Goal: Information Seeking & Learning: Learn about a topic

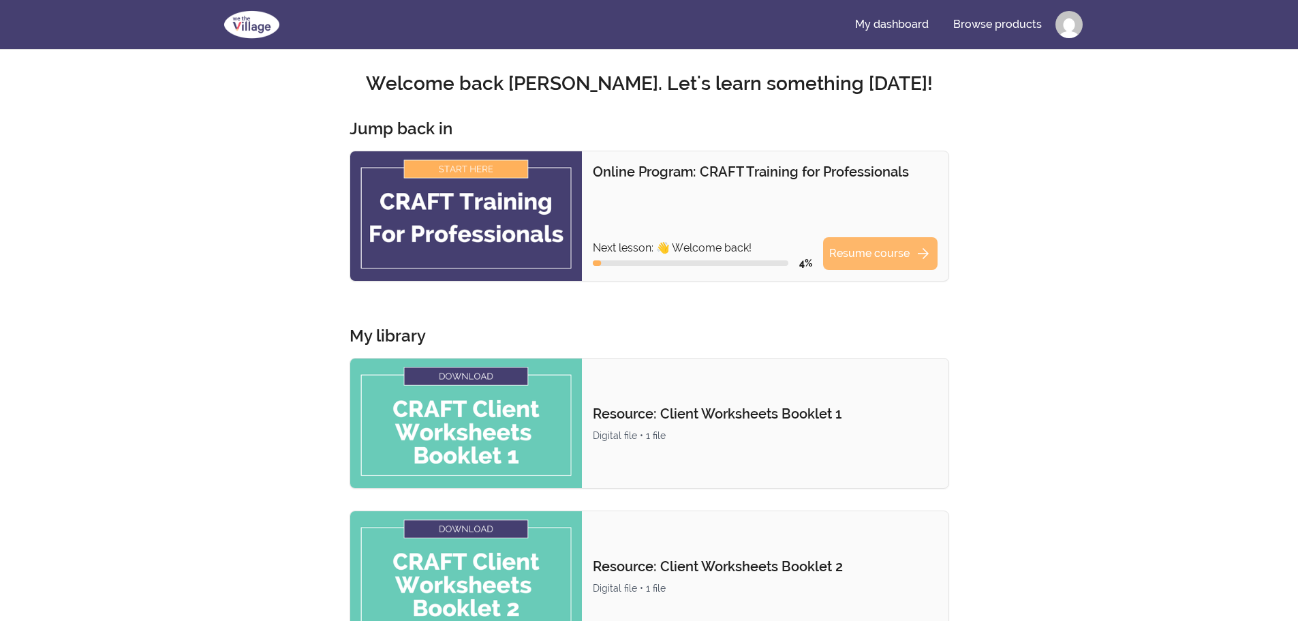
click at [898, 248] on link "Resume course arrow_forward" at bounding box center [880, 253] width 114 height 33
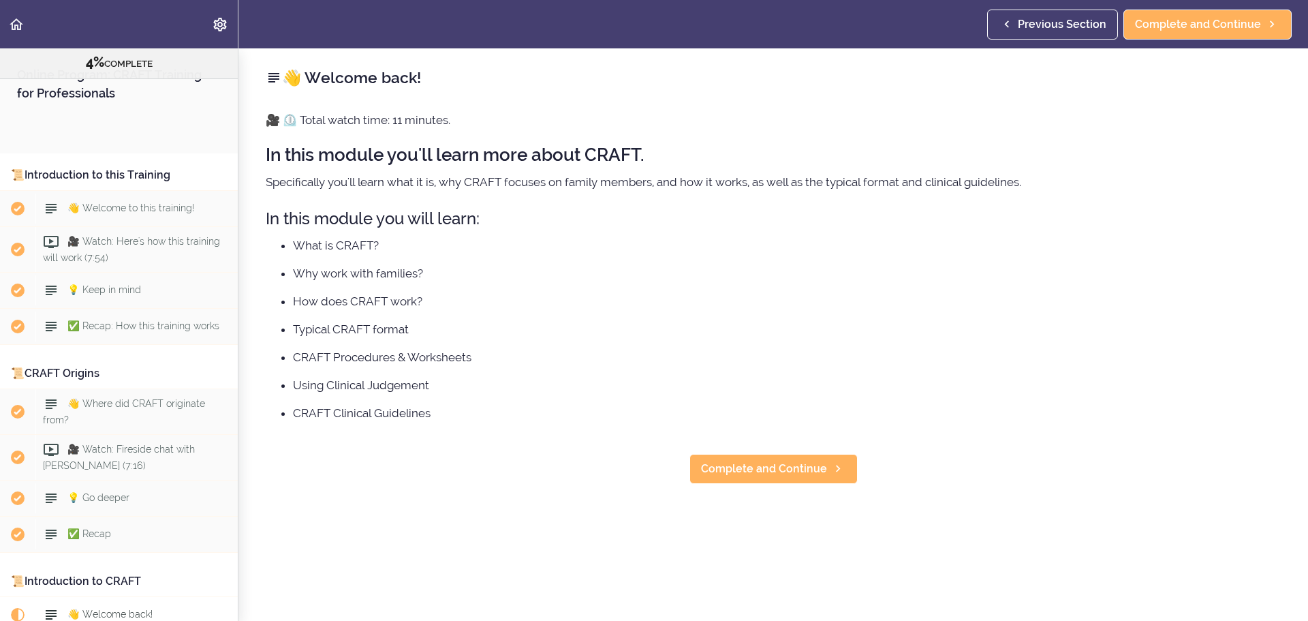
scroll to position [514, 0]
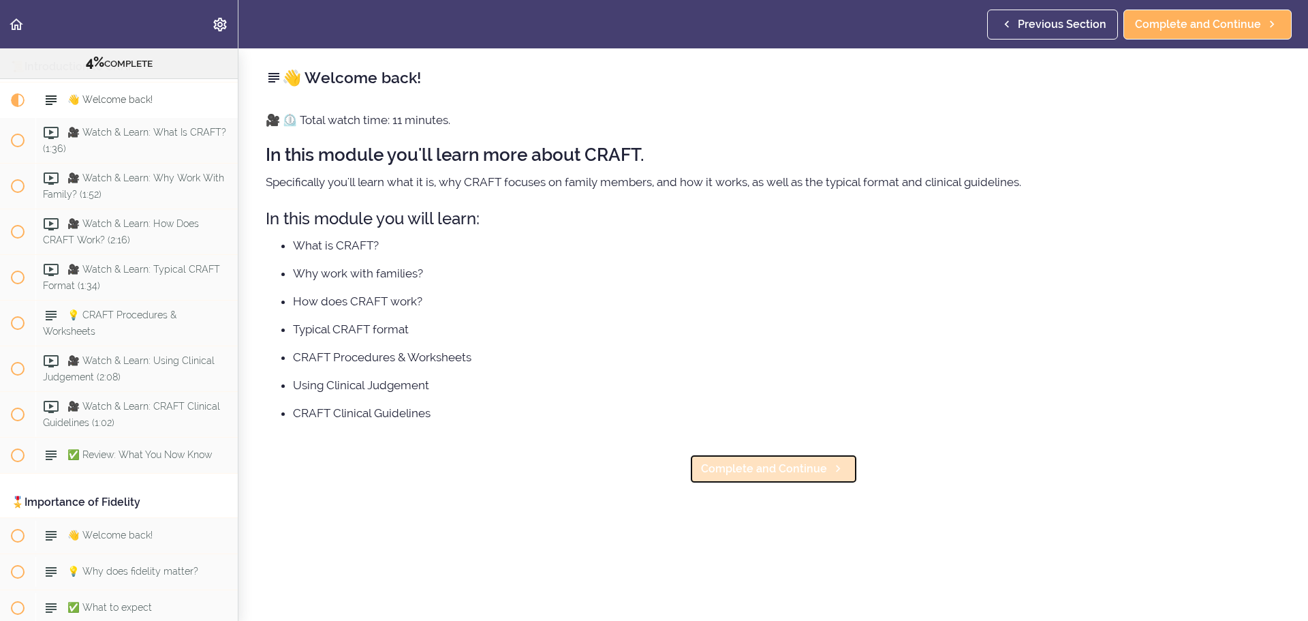
click at [822, 476] on link "Complete and Continue" at bounding box center [773, 469] width 168 height 30
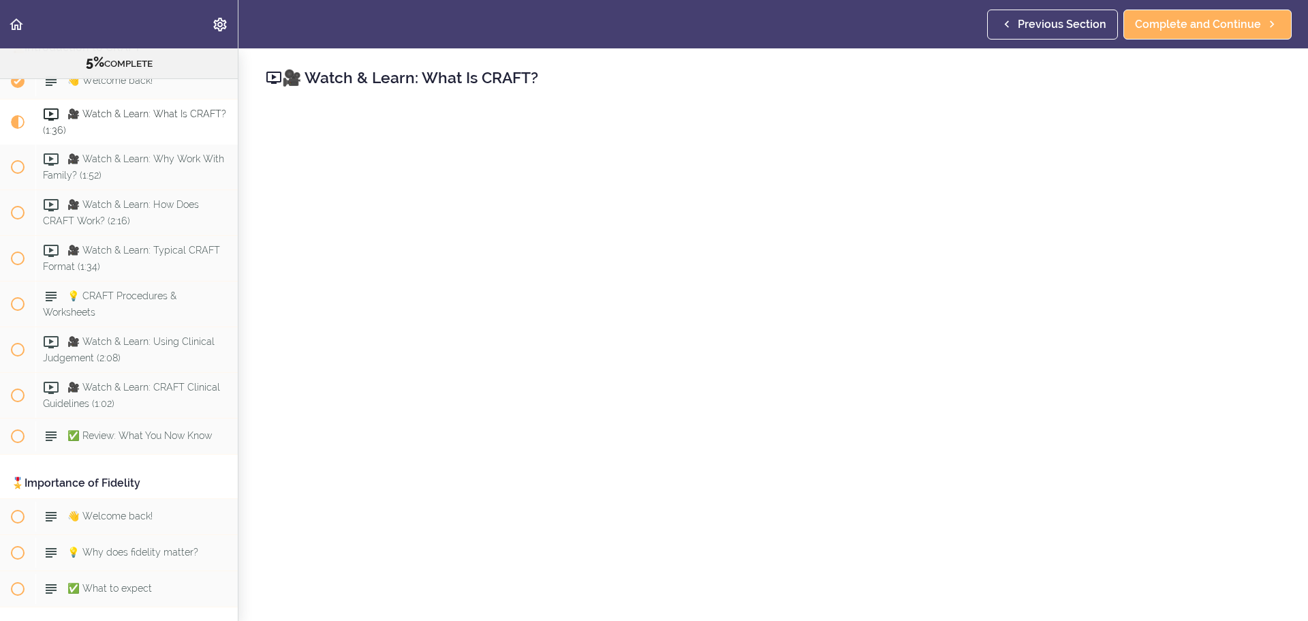
scroll to position [182, 0]
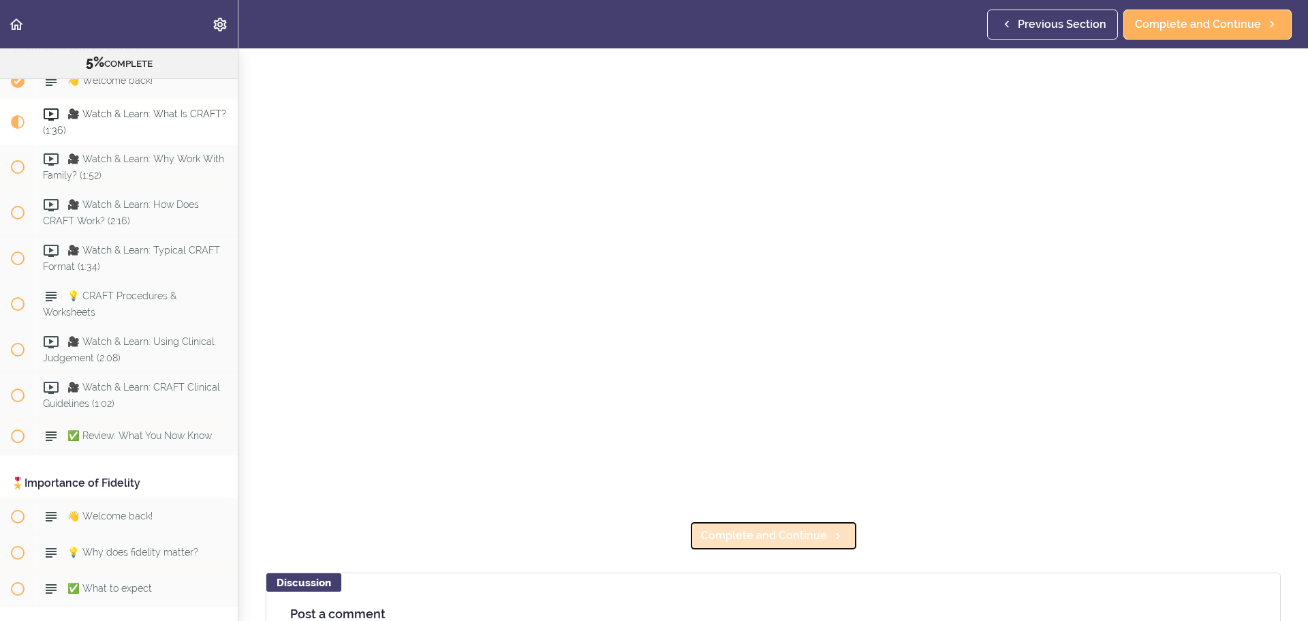
click at [782, 531] on span "Complete and Continue" at bounding box center [764, 535] width 126 height 16
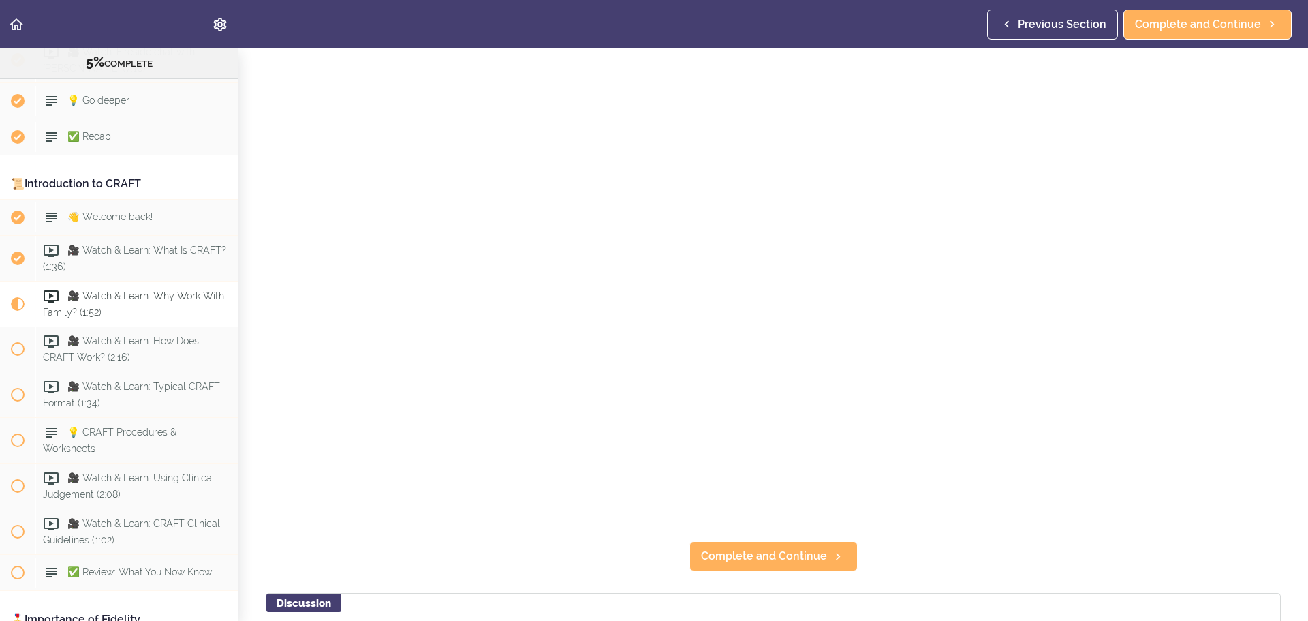
scroll to position [182, 0]
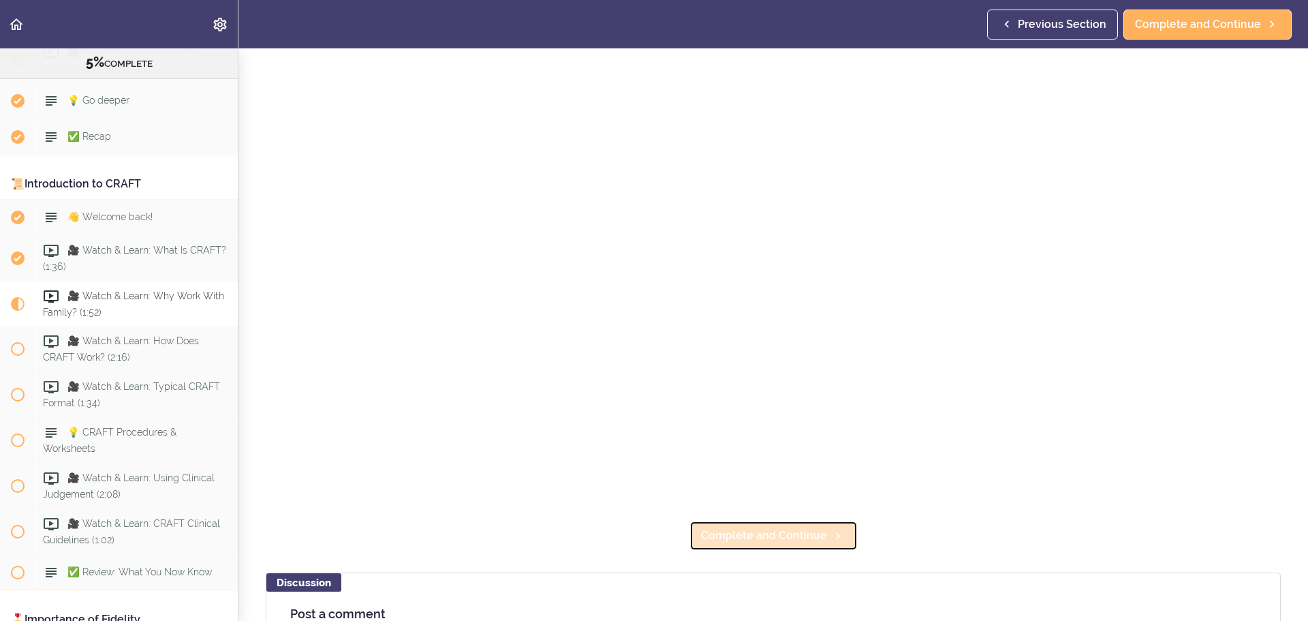
click at [729, 527] on span "Complete and Continue" at bounding box center [764, 535] width 126 height 16
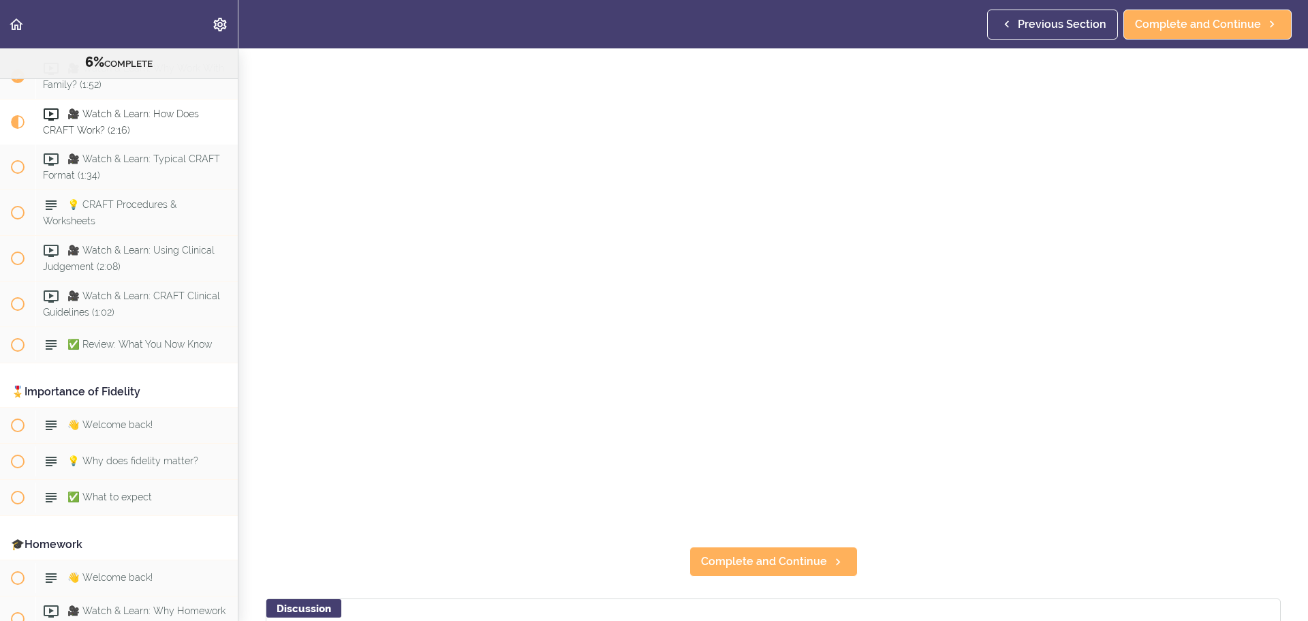
scroll to position [181, 0]
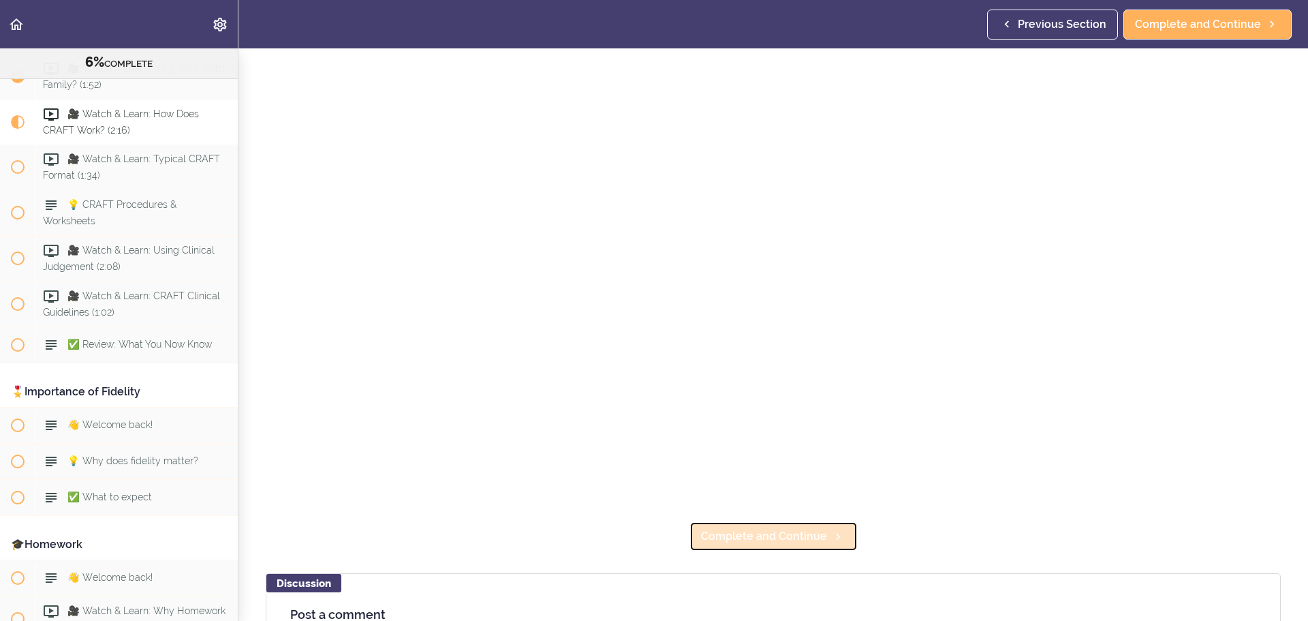
click at [799, 533] on span "Complete and Continue" at bounding box center [764, 536] width 126 height 16
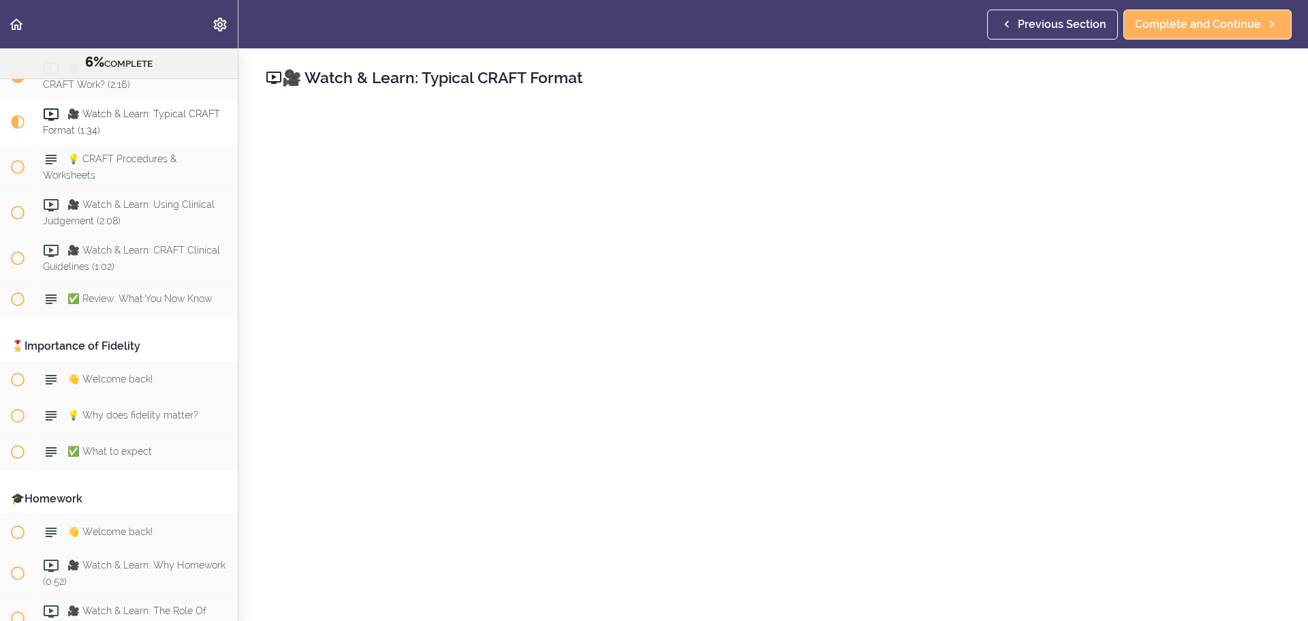
scroll to position [182, 0]
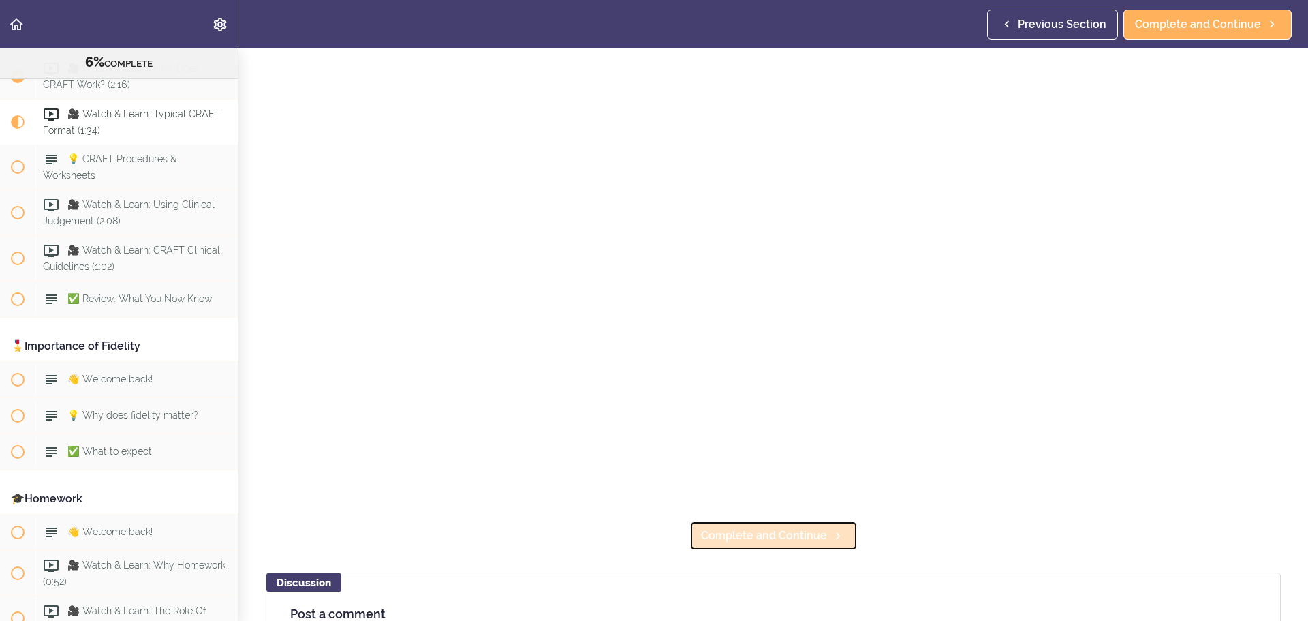
click at [770, 527] on span "Complete and Continue" at bounding box center [764, 535] width 126 height 16
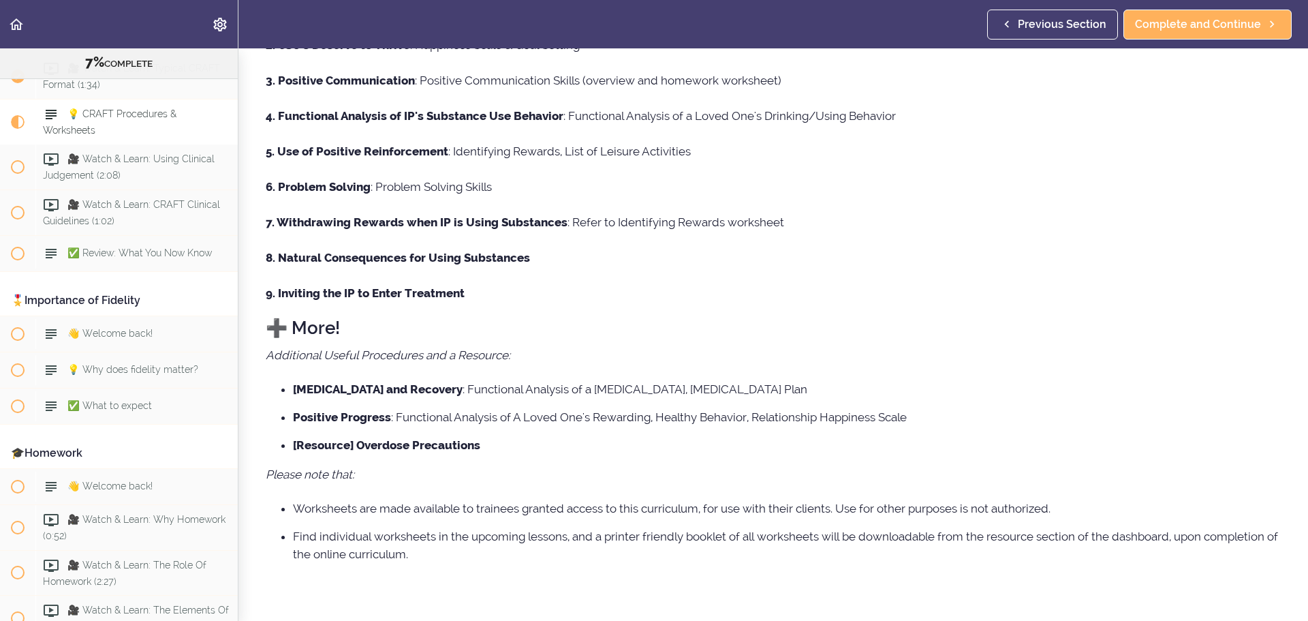
scroll to position [317, 0]
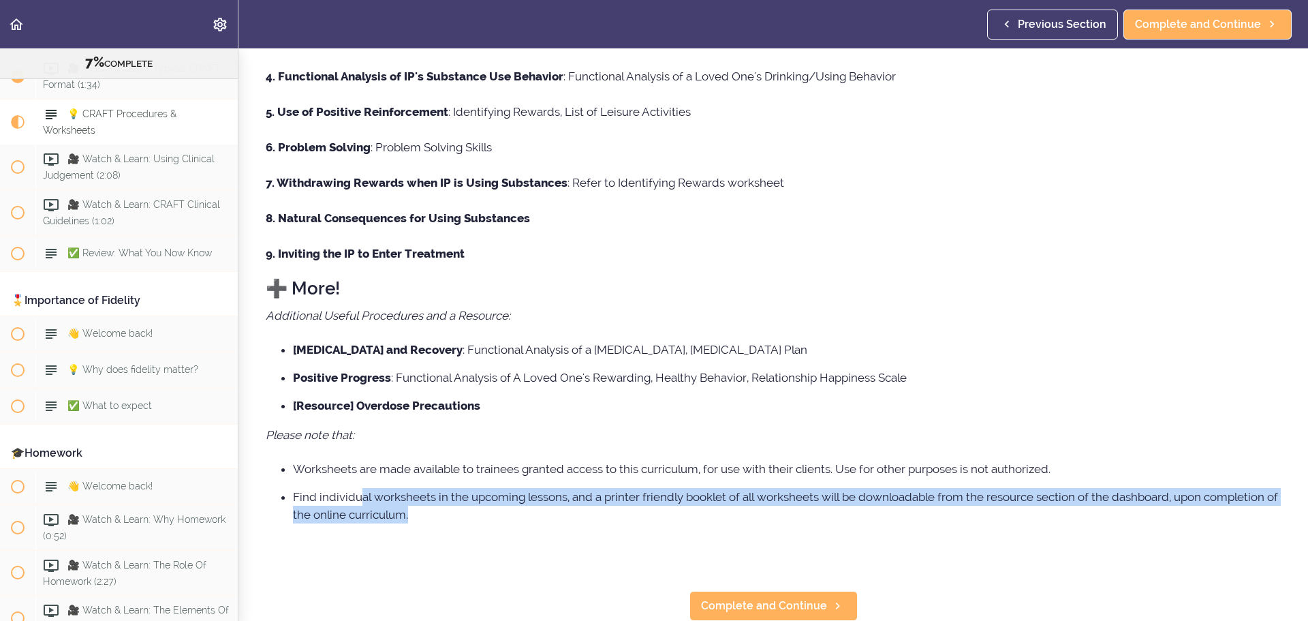
drag, startPoint x: 358, startPoint y: 485, endPoint x: 595, endPoint y: 510, distance: 239.0
click at [583, 501] on li "Find individual worksheets in the upcoming lessons, and a printer friendly book…" at bounding box center [787, 505] width 988 height 35
click at [595, 510] on li "Find individual worksheets in the upcoming lessons, and a printer friendly book…" at bounding box center [787, 505] width 988 height 35
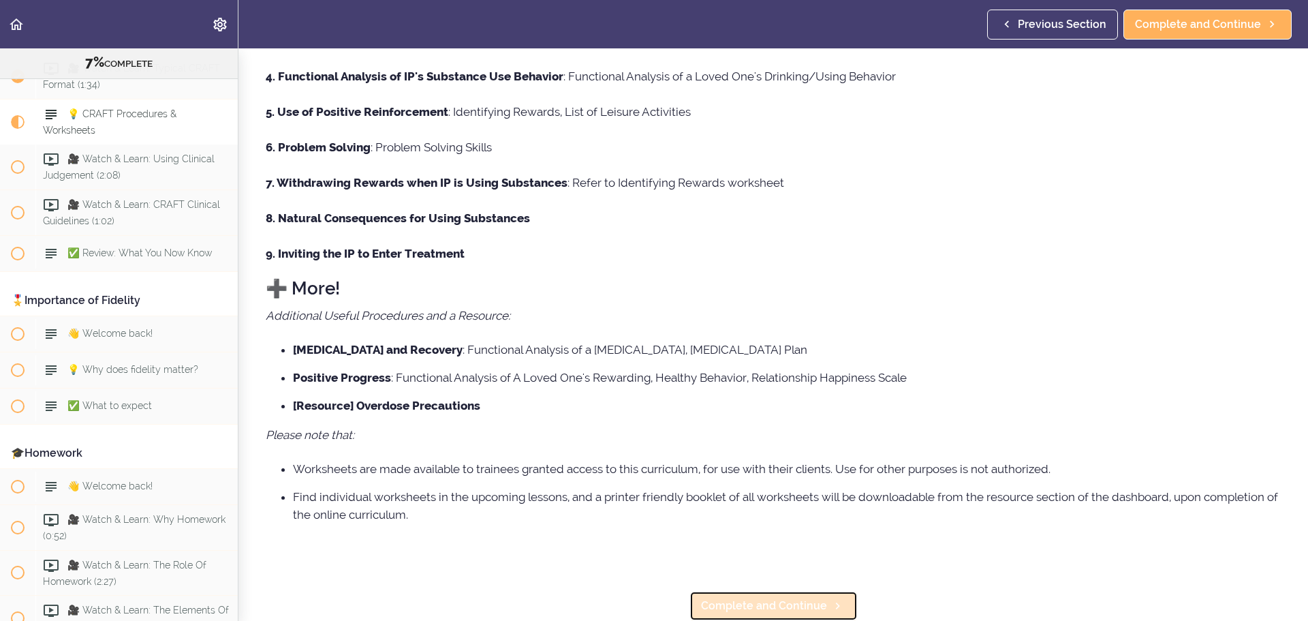
click at [774, 598] on span "Complete and Continue" at bounding box center [764, 605] width 126 height 16
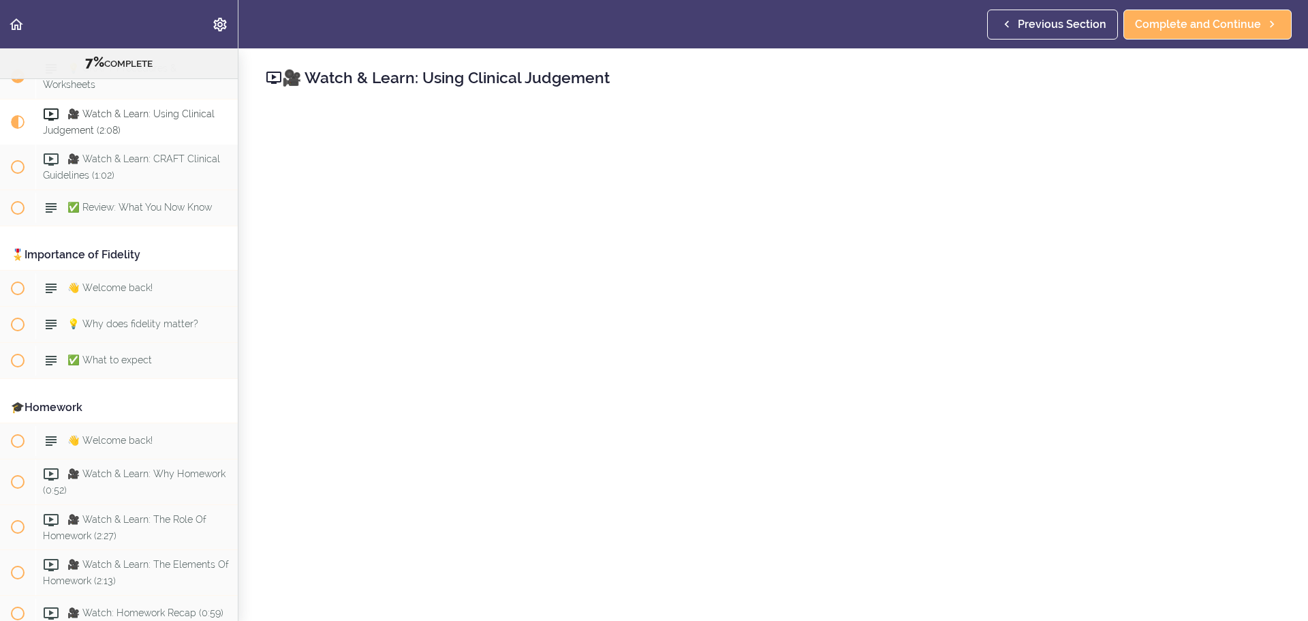
scroll to position [182, 0]
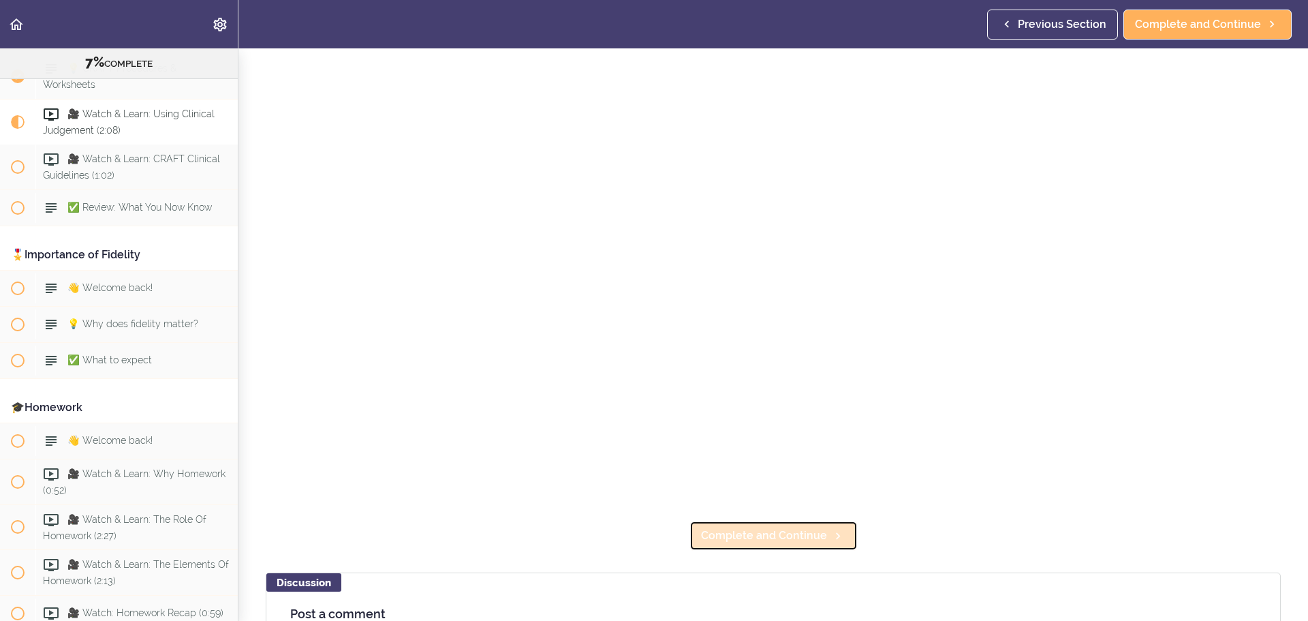
click at [798, 527] on span "Complete and Continue" at bounding box center [764, 535] width 126 height 16
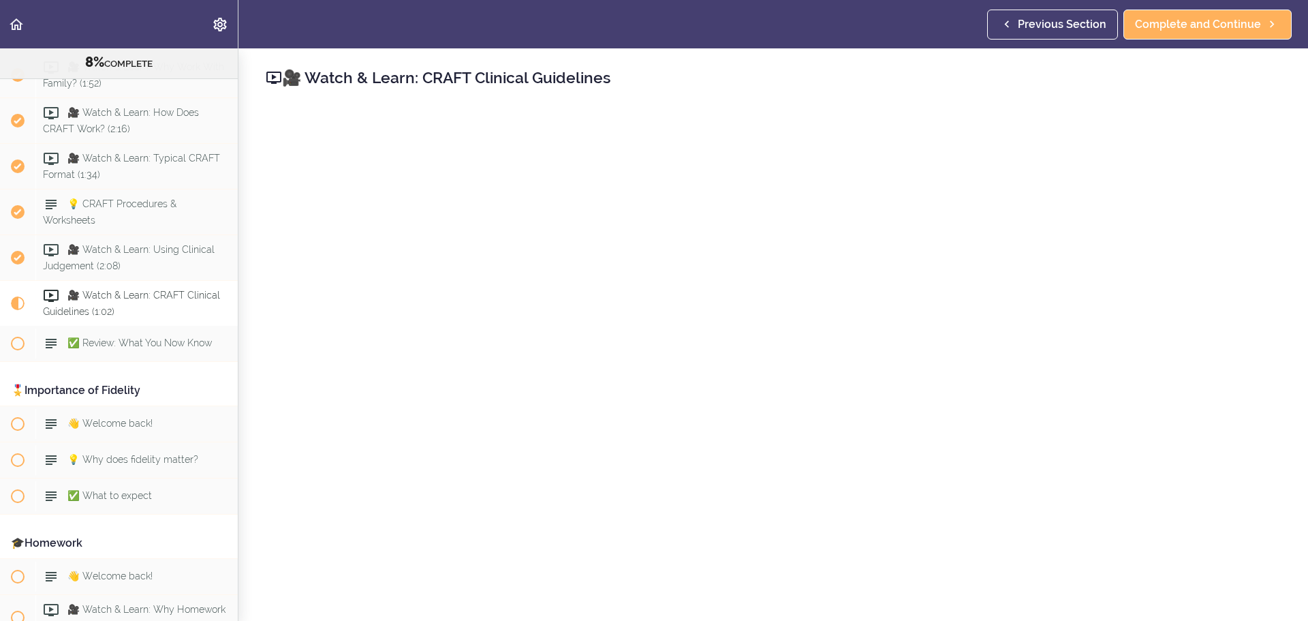
scroll to position [181, 0]
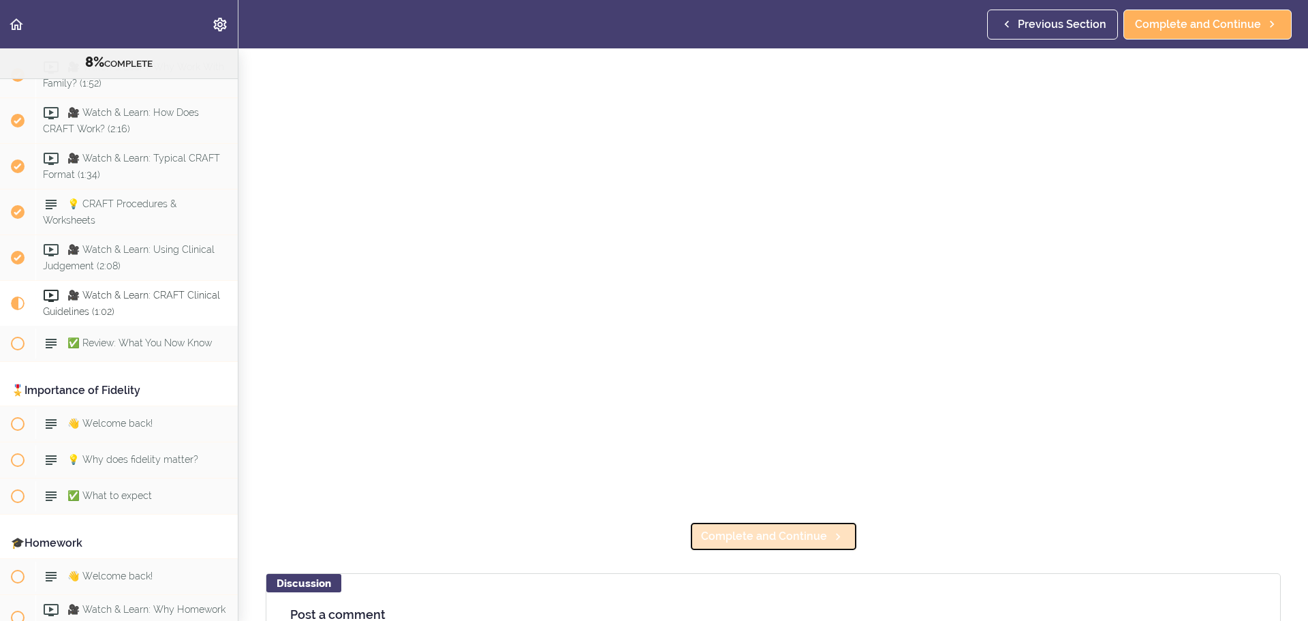
click at [768, 537] on span "Complete and Continue" at bounding box center [764, 536] width 126 height 16
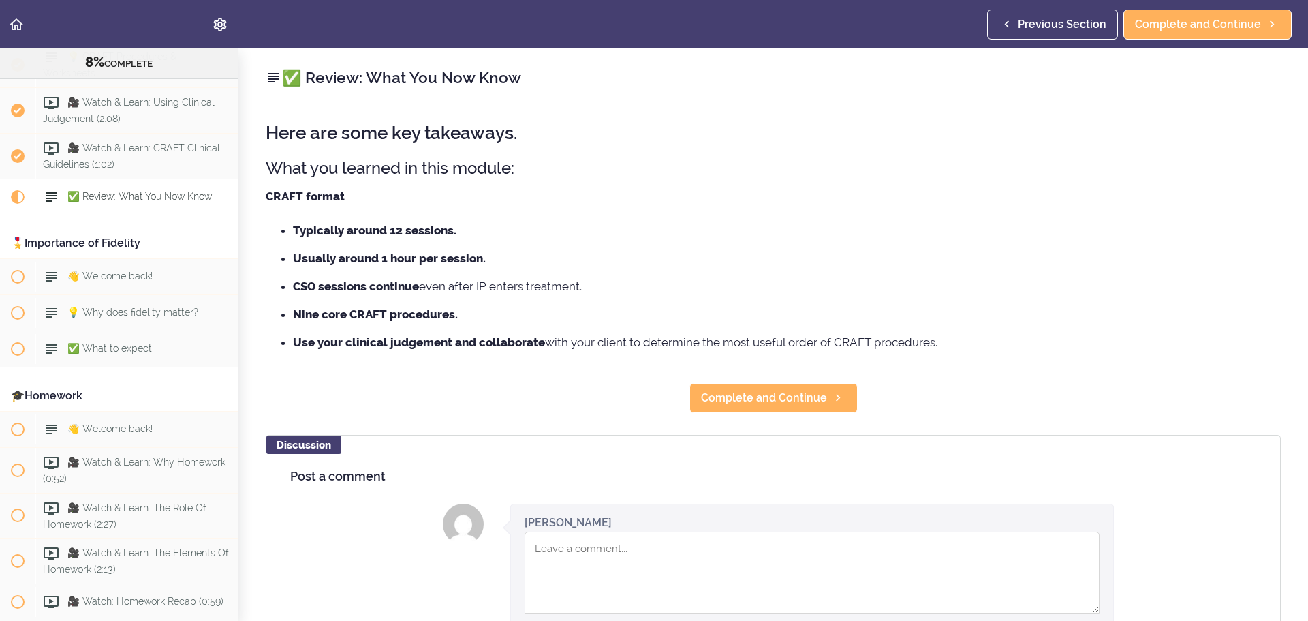
scroll to position [853, 0]
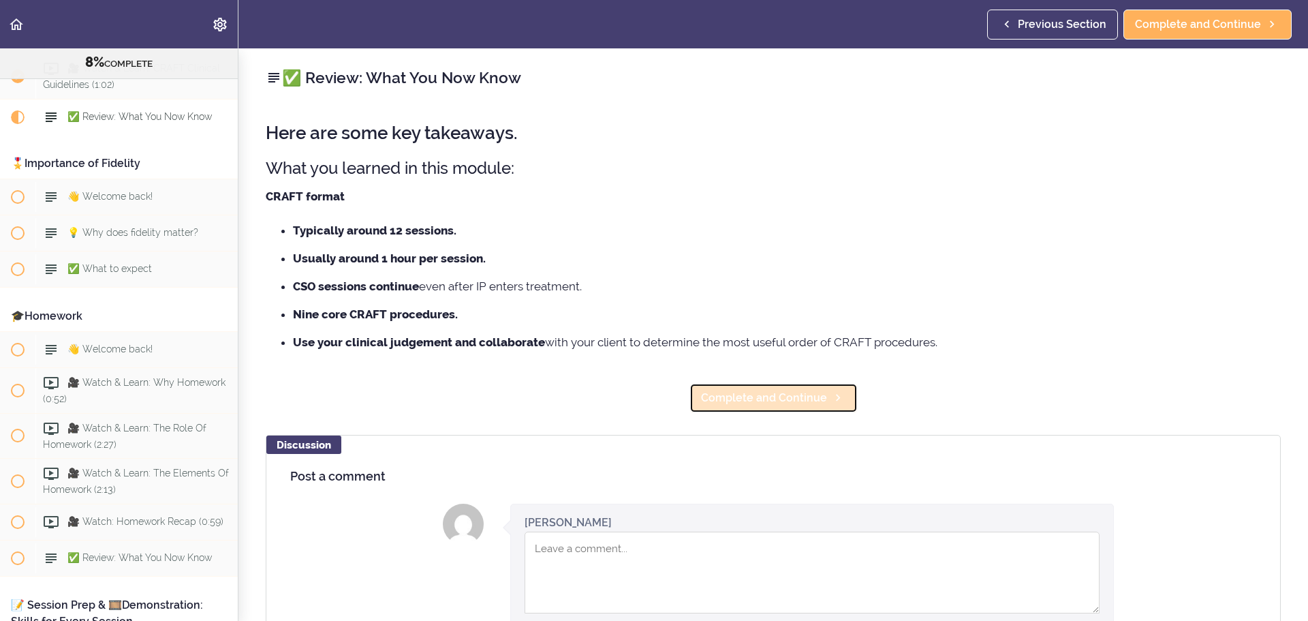
click at [736, 383] on link "Complete and Continue" at bounding box center [773, 398] width 168 height 30
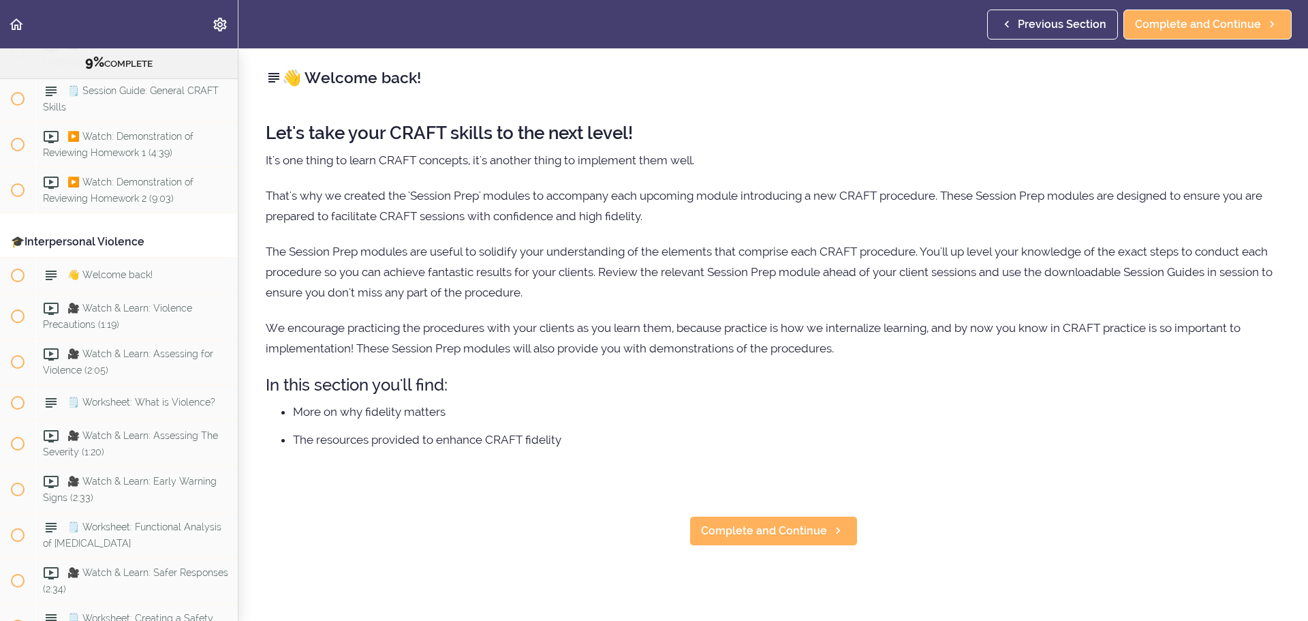
scroll to position [933, 0]
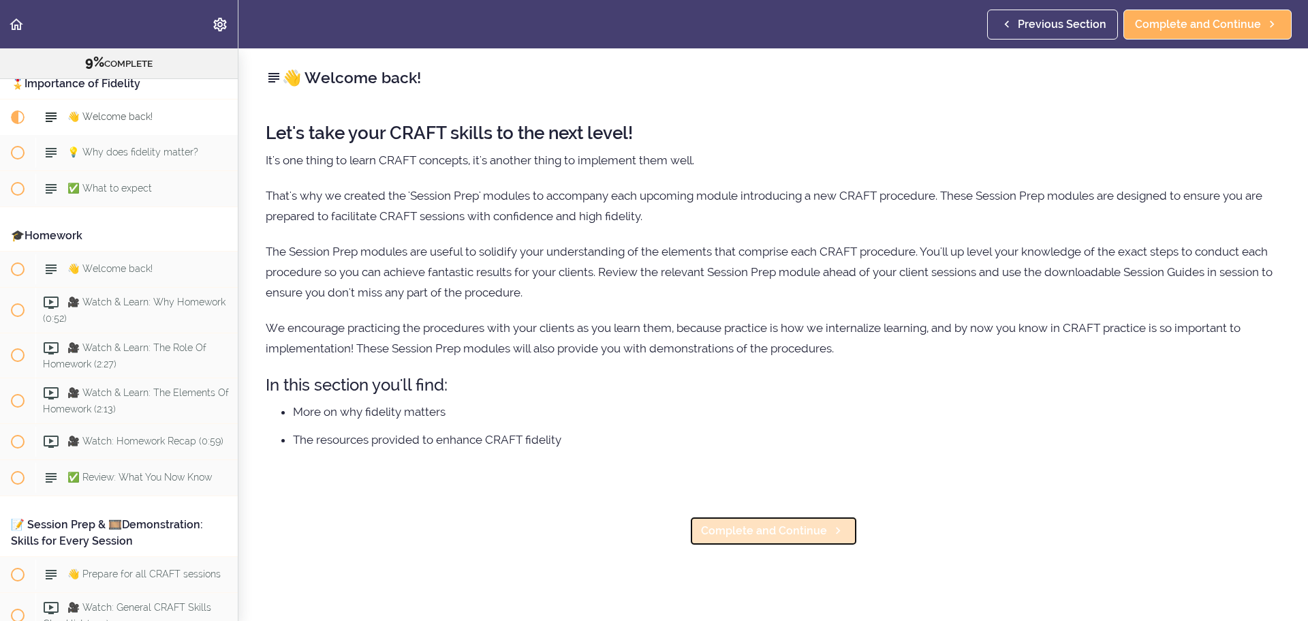
click at [766, 525] on span "Complete and Continue" at bounding box center [764, 530] width 126 height 16
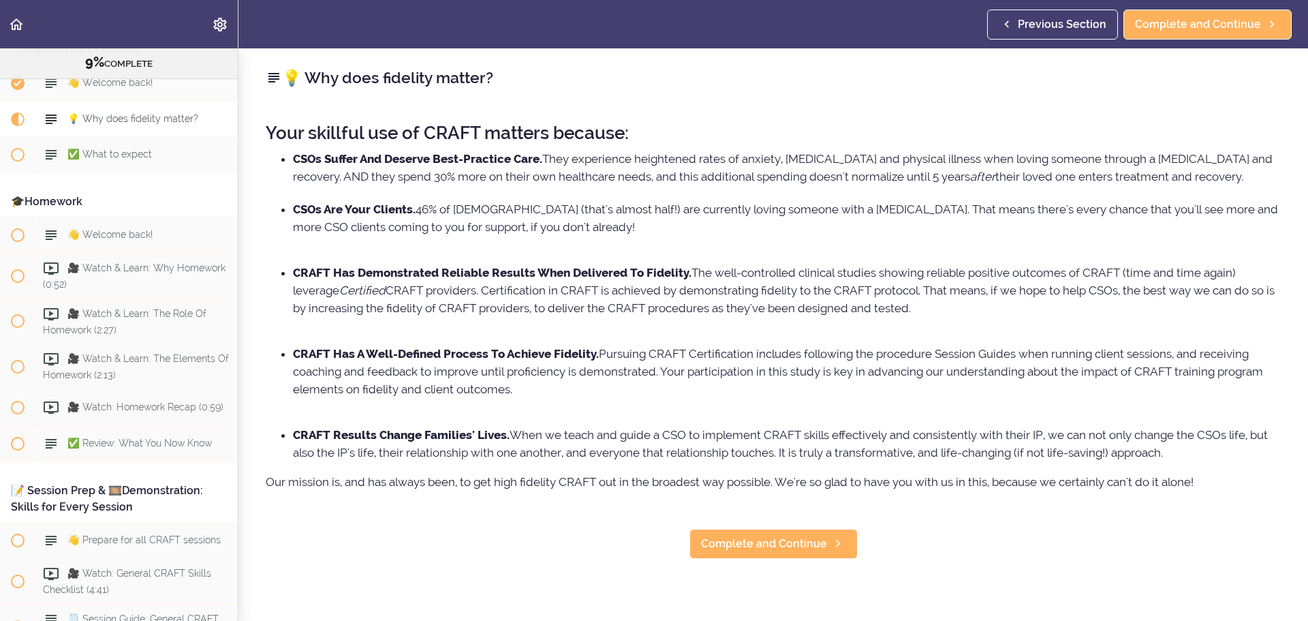
scroll to position [969, 0]
drag, startPoint x: 391, startPoint y: 170, endPoint x: 735, endPoint y: 183, distance: 344.3
click at [691, 181] on li "CSOs Suffer And Deserve Best-Practice Care. They experience heightened rates of…" at bounding box center [787, 167] width 988 height 35
click at [739, 184] on li "CSOs Suffer And Deserve Best-Practice Care. They experience heightened rates of…" at bounding box center [787, 167] width 988 height 35
click at [706, 159] on li "CSOs Suffer And Deserve Best-Practice Care. They experience heightened rates of…" at bounding box center [787, 167] width 988 height 35
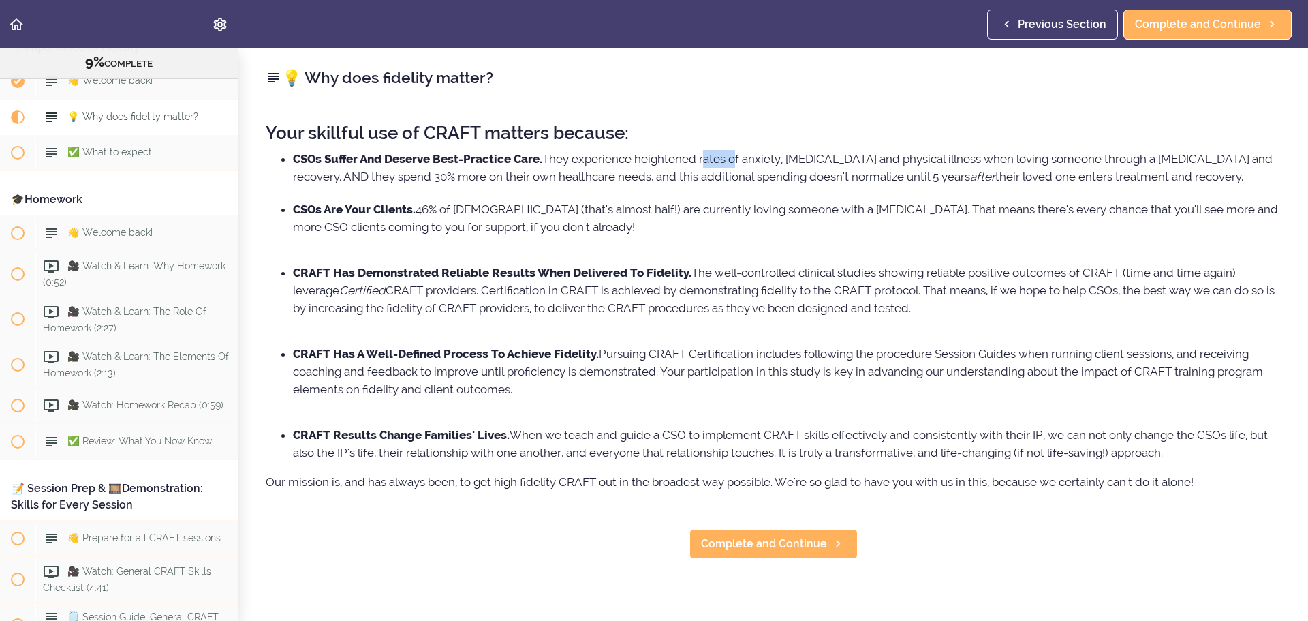
click at [706, 159] on li "CSOs Suffer And Deserve Best-Practice Care. They experience heightened rates of…" at bounding box center [787, 167] width 988 height 35
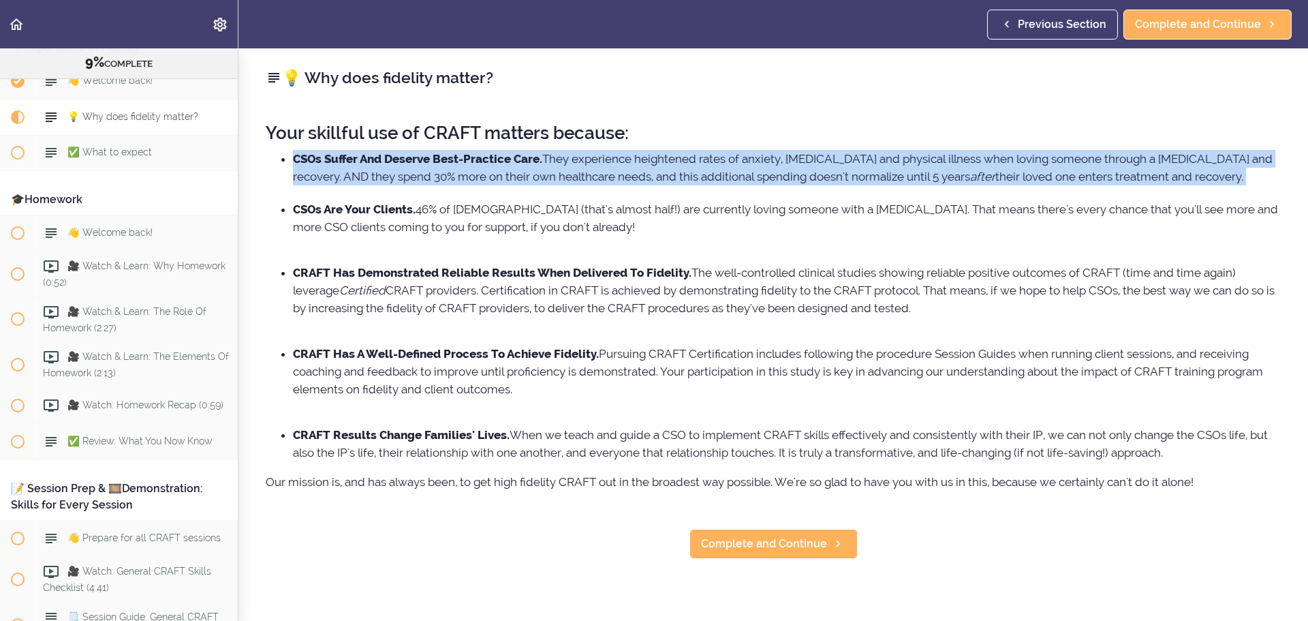
click at [706, 159] on li "CSOs Suffer And Deserve Best-Practice Care. They experience heightened rates of…" at bounding box center [787, 167] width 988 height 35
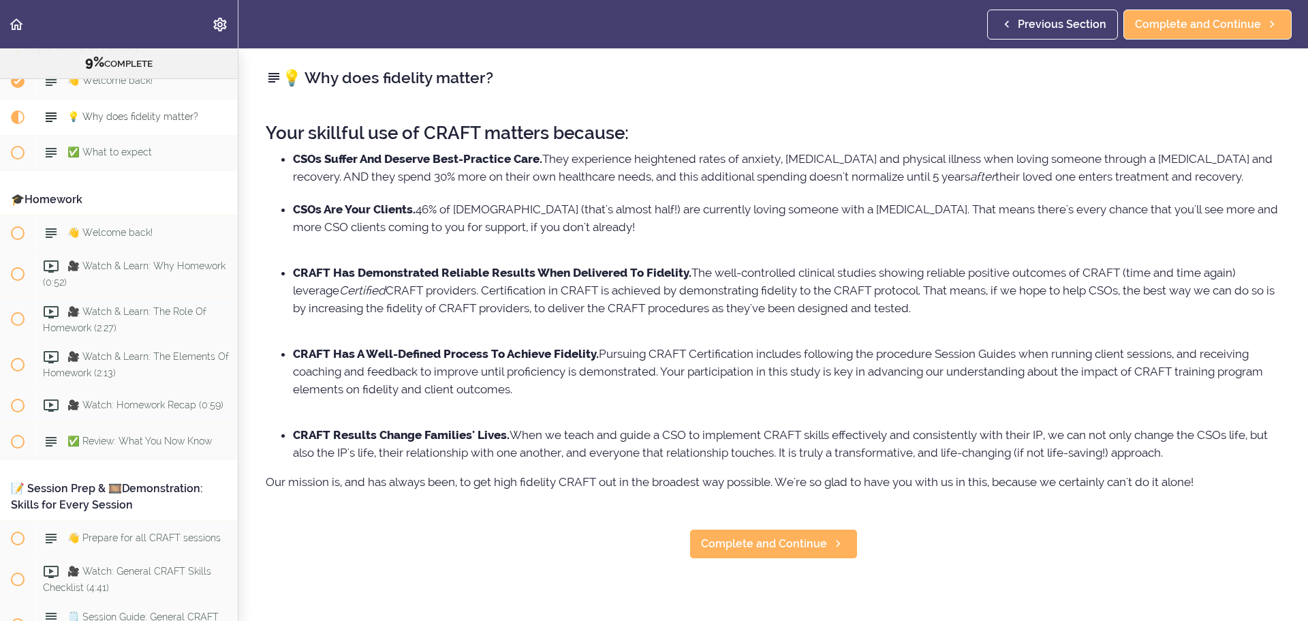
click at [462, 236] on li "CSOs Are Your Clients. 46% of [DEMOGRAPHIC_DATA] (that's almost half!) are curr…" at bounding box center [787, 226] width 988 height 53
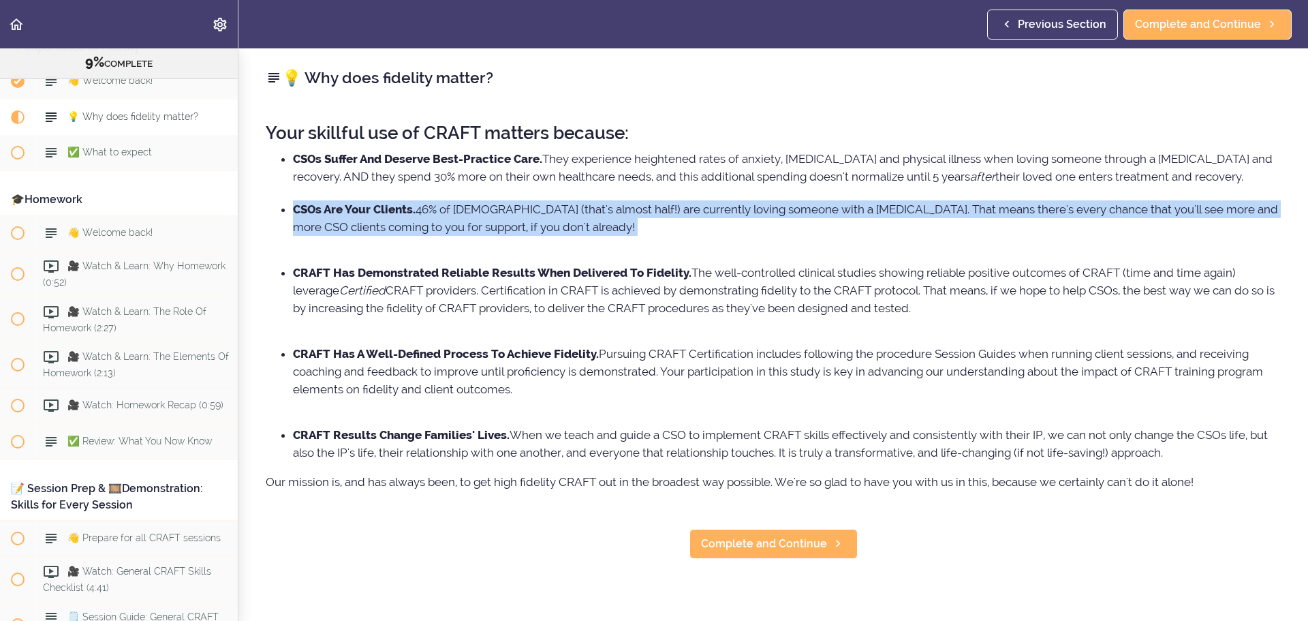
click at [462, 236] on li "CSOs Are Your Clients. 46% of [DEMOGRAPHIC_DATA] (that's almost half!) are curr…" at bounding box center [787, 226] width 988 height 53
click at [676, 244] on li "CSOs Are Your Clients. 46% of [DEMOGRAPHIC_DATA] (that's almost half!) are curr…" at bounding box center [787, 226] width 988 height 53
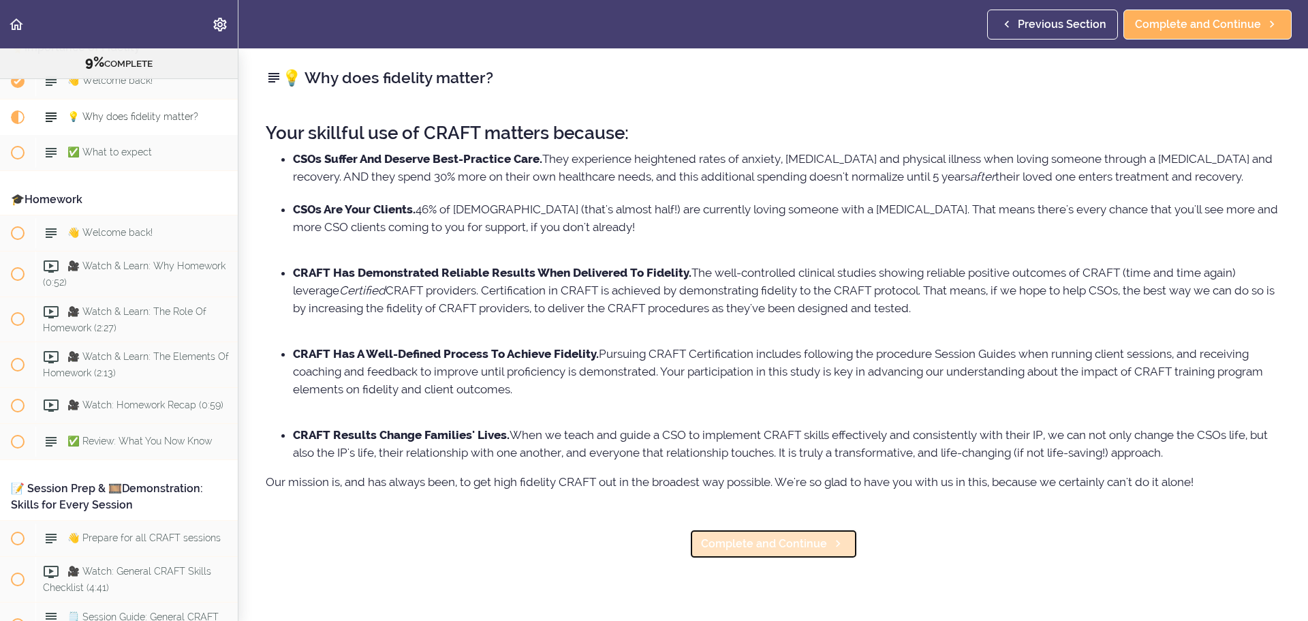
click at [782, 552] on span "Complete and Continue" at bounding box center [764, 543] width 126 height 16
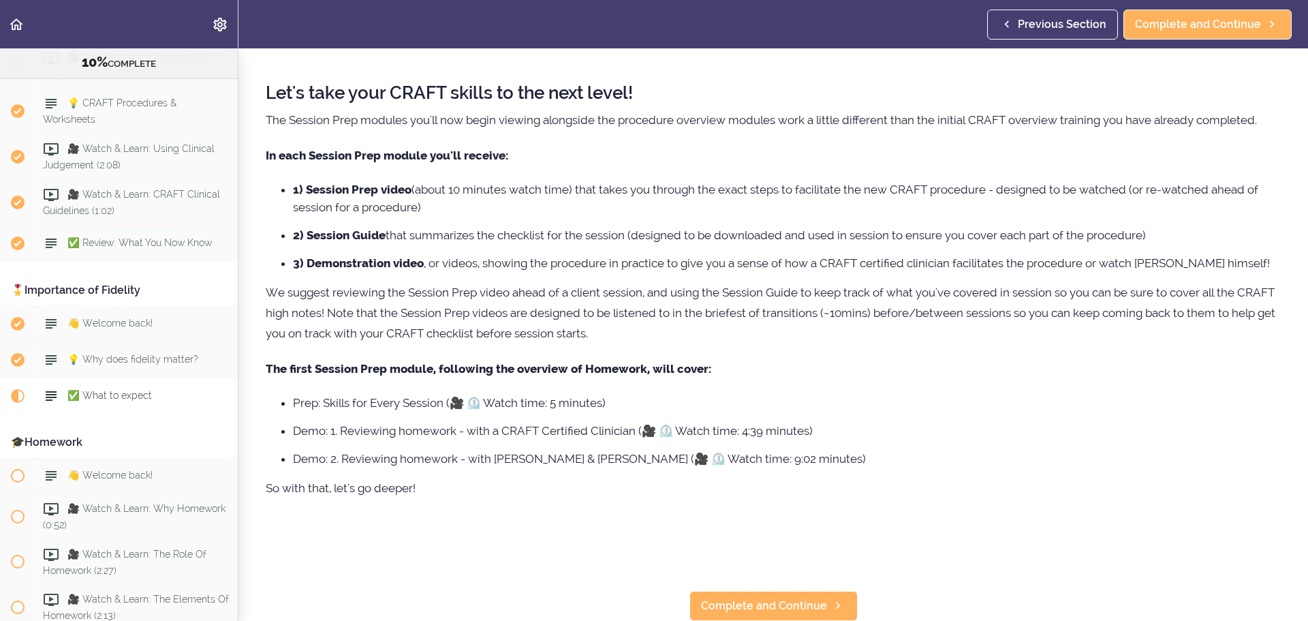
scroll to position [68, 0]
click at [727, 597] on span "Complete and Continue" at bounding box center [764, 605] width 126 height 16
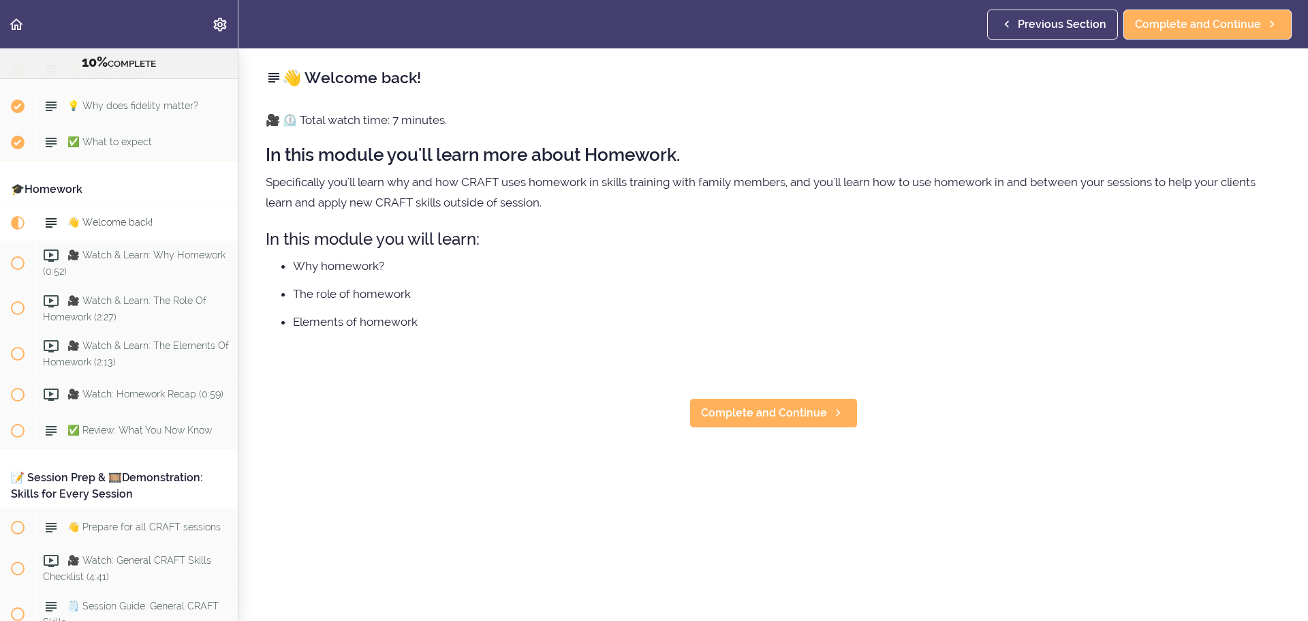
scroll to position [954, 0]
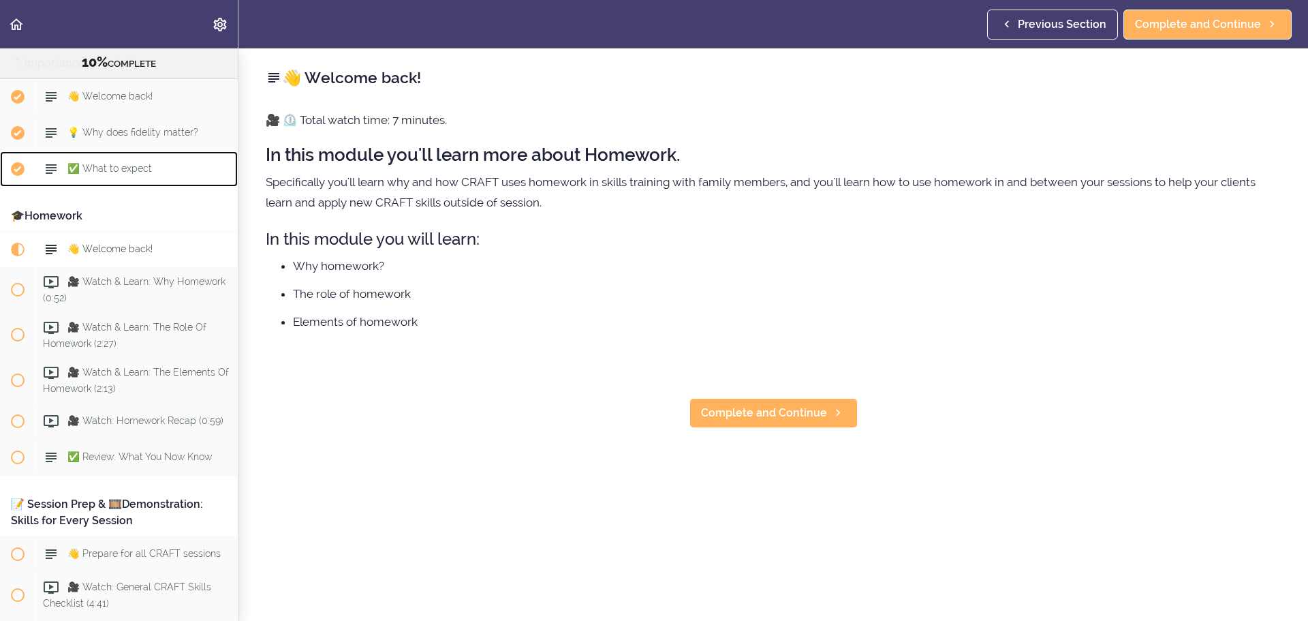
click at [148, 158] on div "✅ What to expect" at bounding box center [136, 169] width 202 height 30
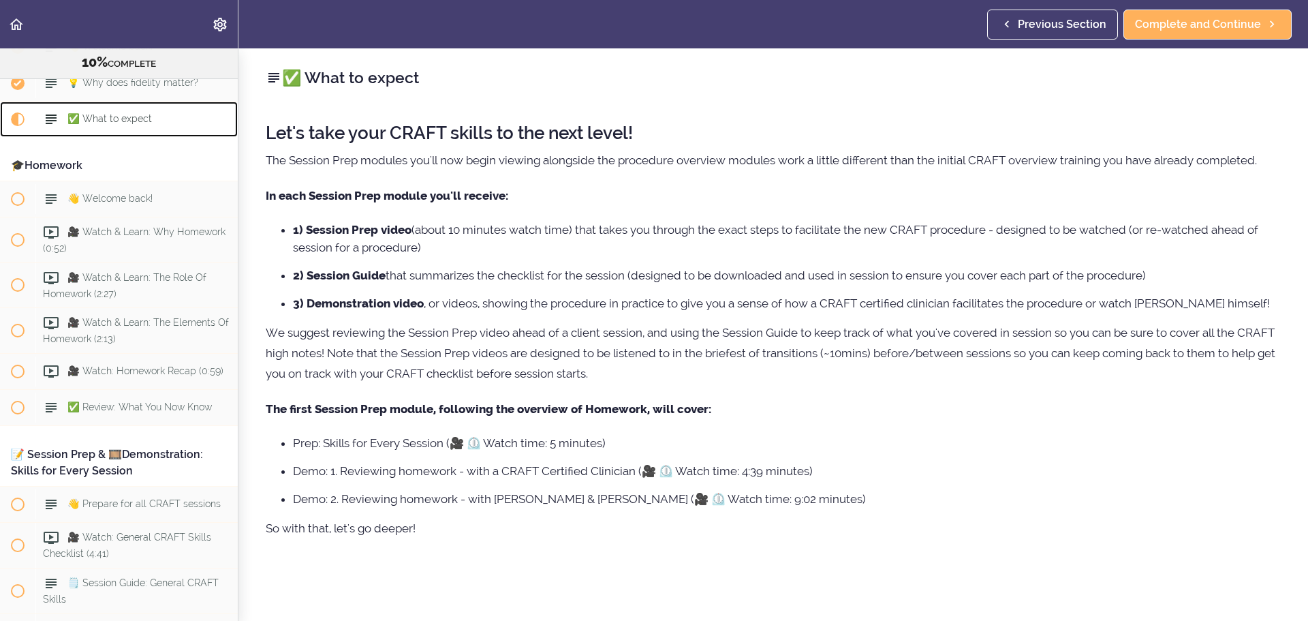
scroll to position [1005, 0]
click at [388, 416] on strong "The first Session Prep module, following the overview of Homework, will cover:" at bounding box center [488, 409] width 445 height 14
click at [423, 450] on div "Let's take your CRAFT skills to the next level! The Session Prep modules you'll…" at bounding box center [773, 359] width 1015 height 499
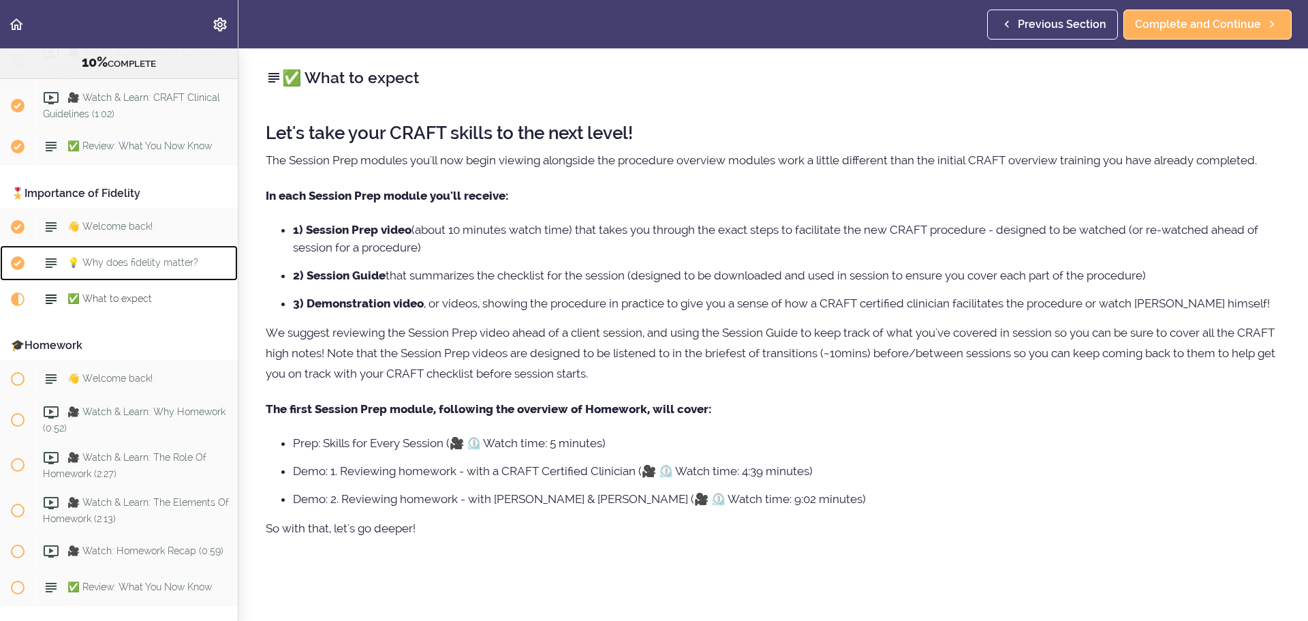
click at [130, 257] on span "💡 Why does fidelity matter?" at bounding box center [132, 262] width 131 height 11
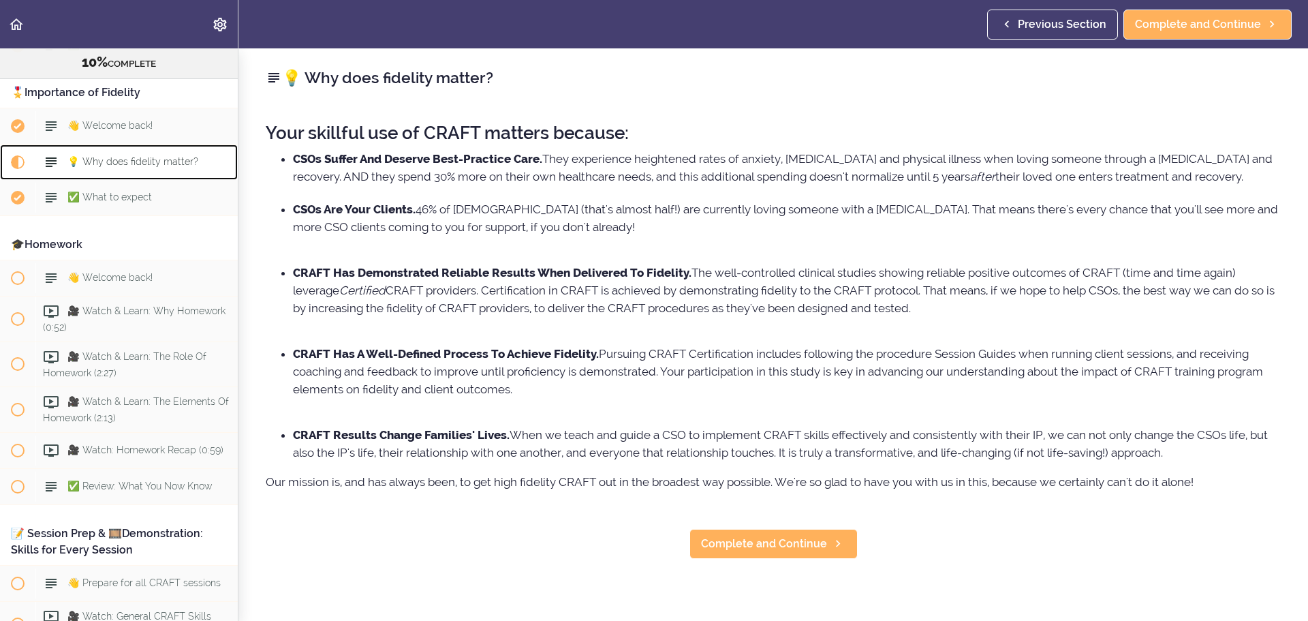
scroll to position [969, 0]
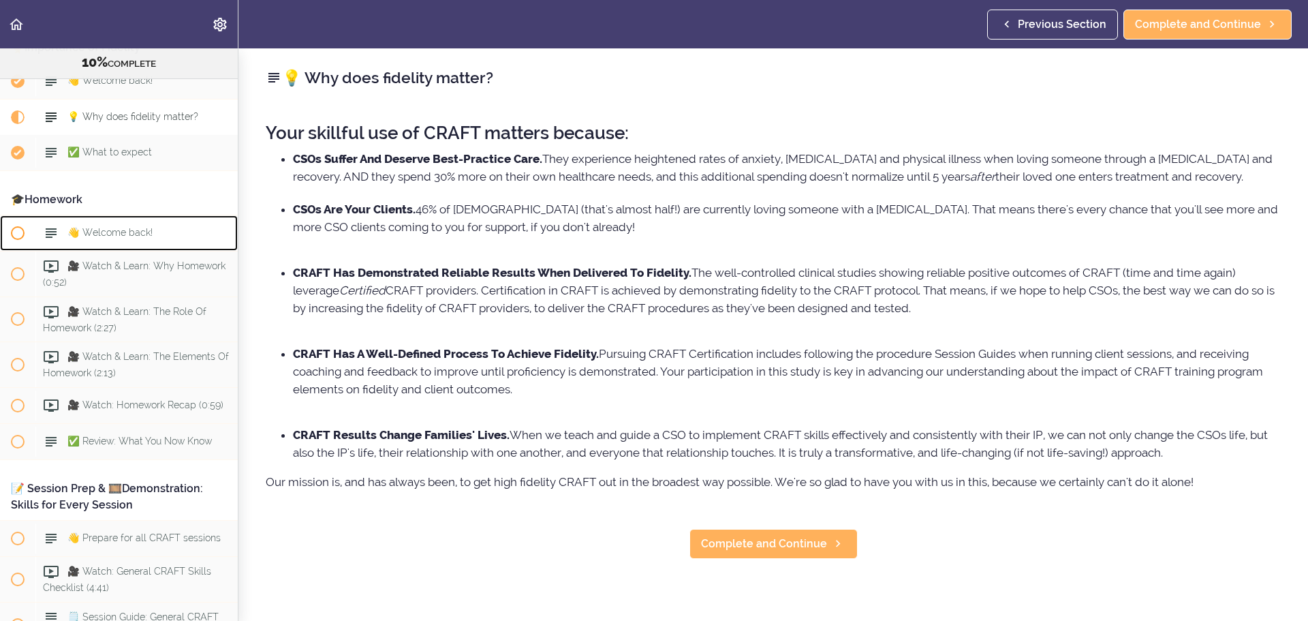
click at [127, 234] on span "👋 Welcome back!" at bounding box center [109, 232] width 85 height 11
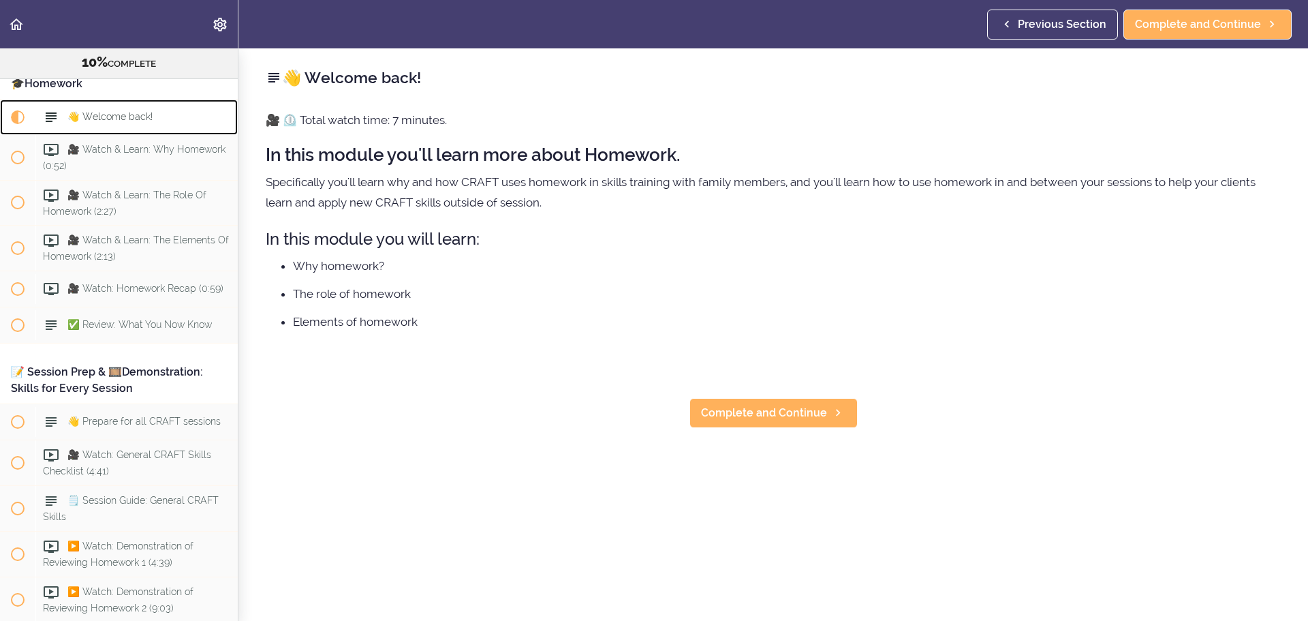
scroll to position [905, 0]
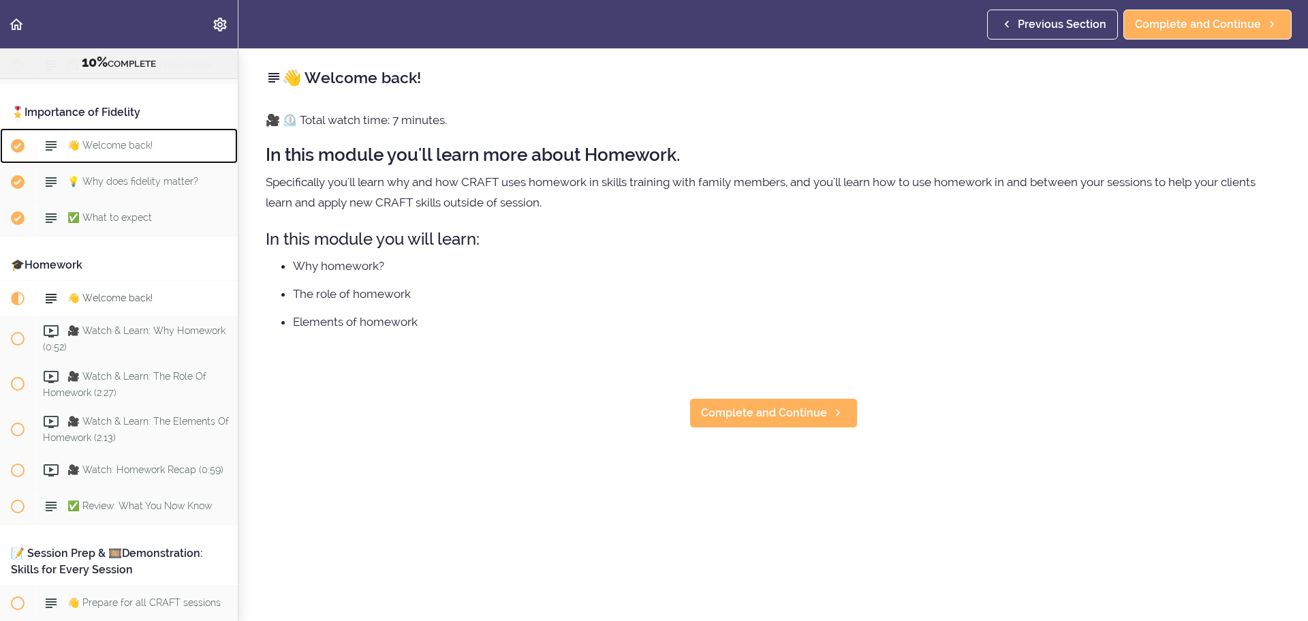
click at [129, 148] on span "👋 Welcome back!" at bounding box center [109, 145] width 85 height 11
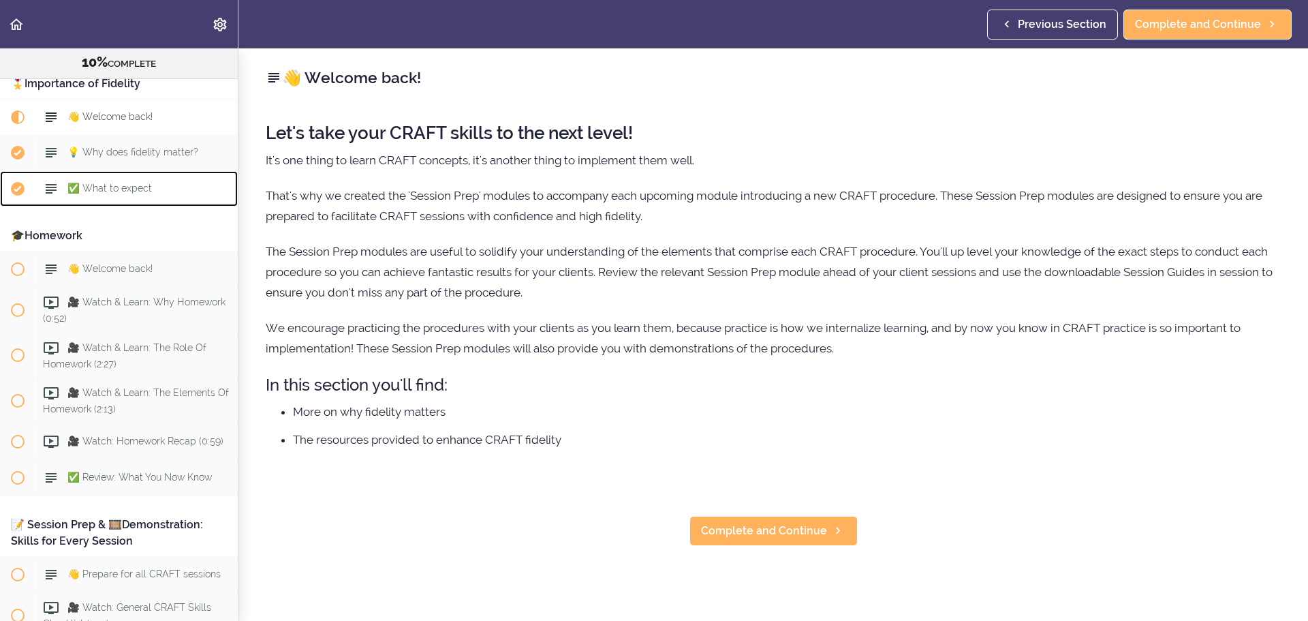
click at [127, 177] on div "✅ What to expect" at bounding box center [136, 189] width 202 height 30
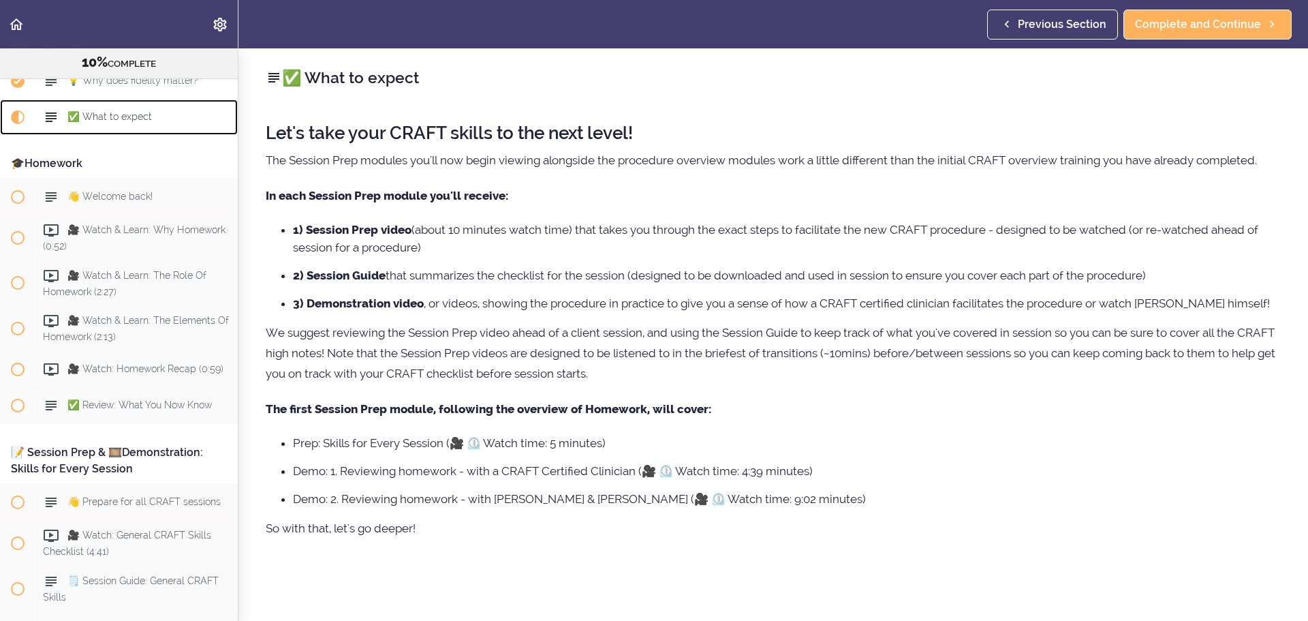
scroll to position [824, 0]
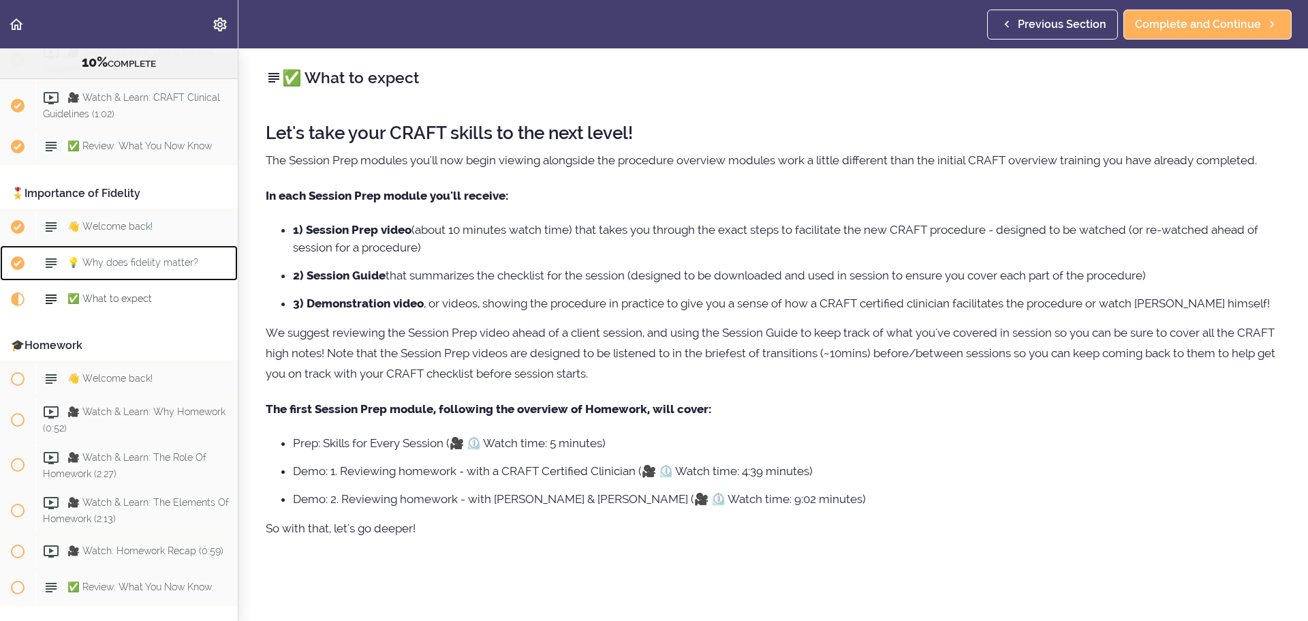
click at [144, 263] on span "💡 Why does fidelity matter?" at bounding box center [132, 262] width 131 height 11
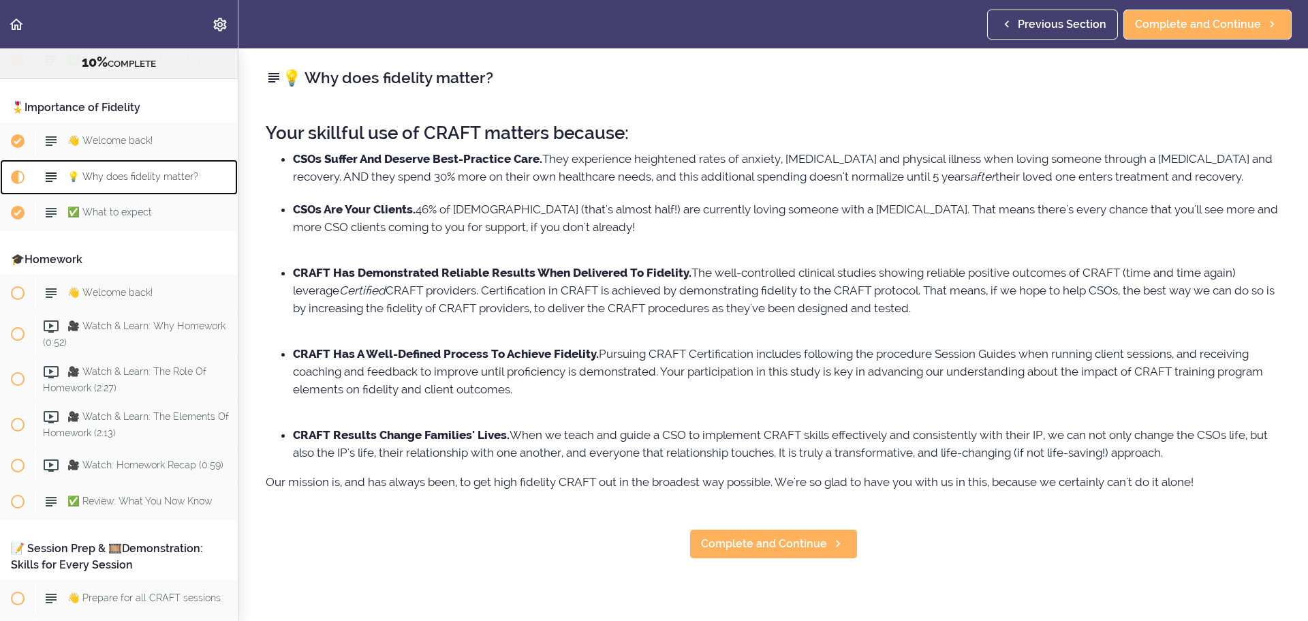
scroll to position [969, 0]
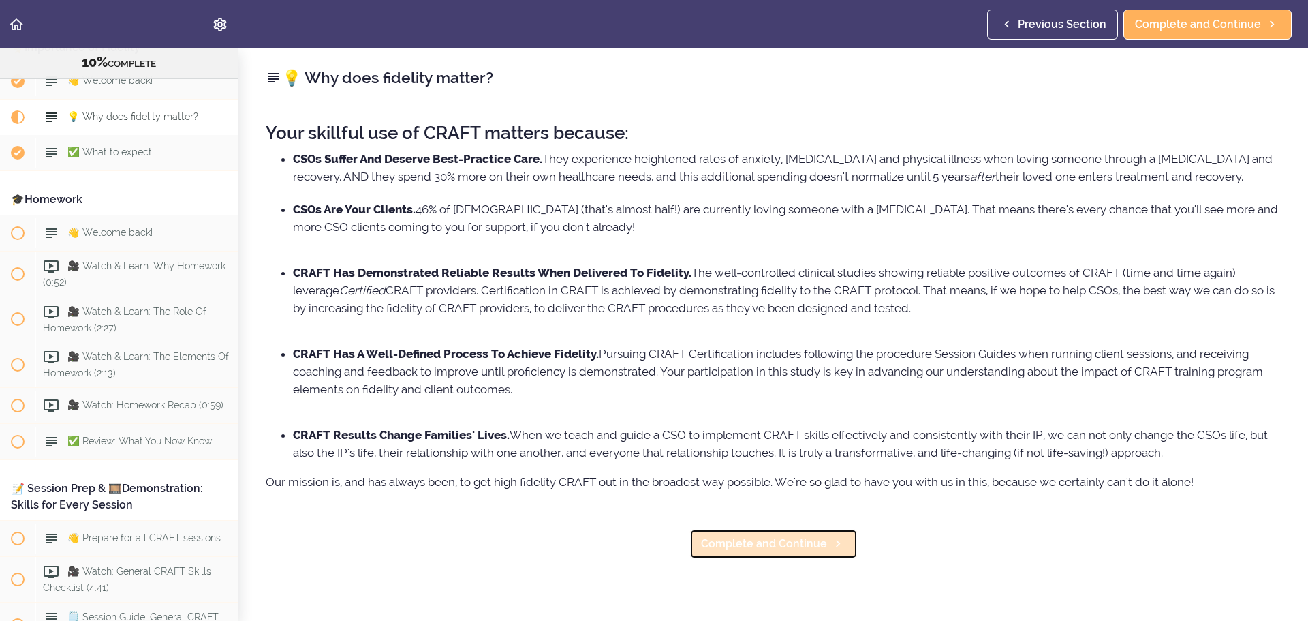
click at [710, 552] on span "Complete and Continue" at bounding box center [764, 543] width 126 height 16
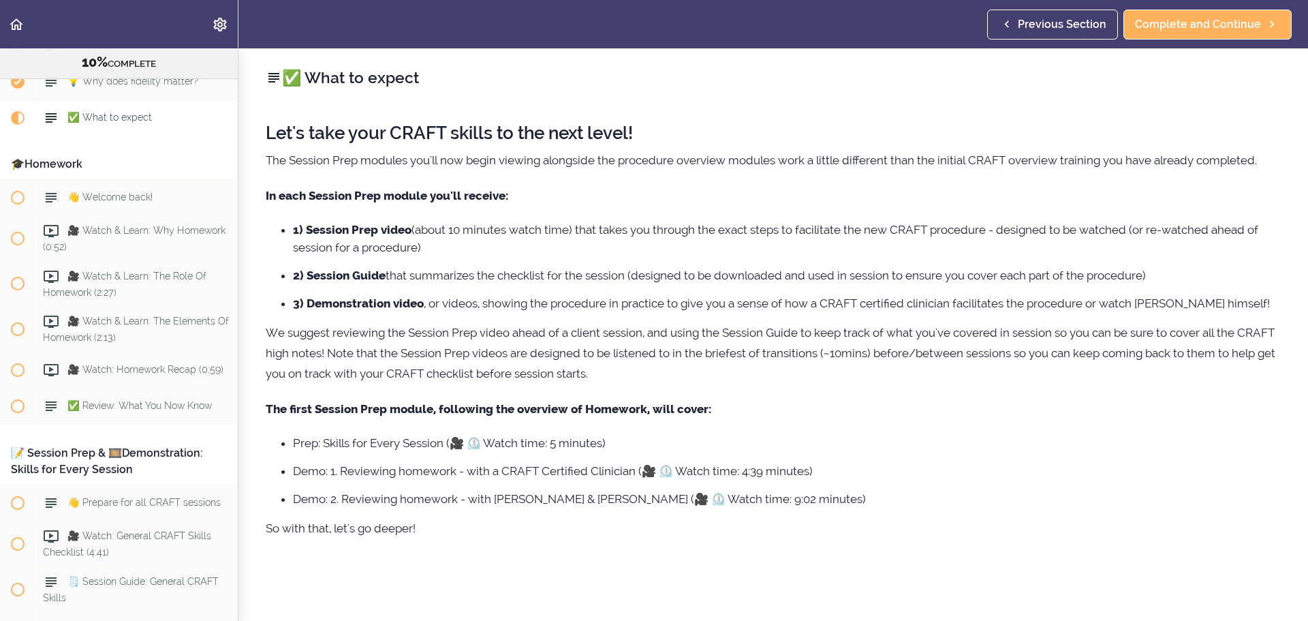
scroll to position [1005, 0]
click at [539, 182] on div "Let's take your CRAFT skills to the next level! The Session Prep modules you'll…" at bounding box center [773, 359] width 1015 height 499
drag, startPoint x: 550, startPoint y: 244, endPoint x: 1123, endPoint y: 285, distance: 574.3
click at [1123, 285] on ul "1) Session Prep video (about 10 minutes watch time) that takes you through the …" at bounding box center [773, 266] width 1015 height 91
click at [1009, 289] on ul "1) Session Prep video (about 10 minutes watch time) that takes you through the …" at bounding box center [773, 266] width 1015 height 91
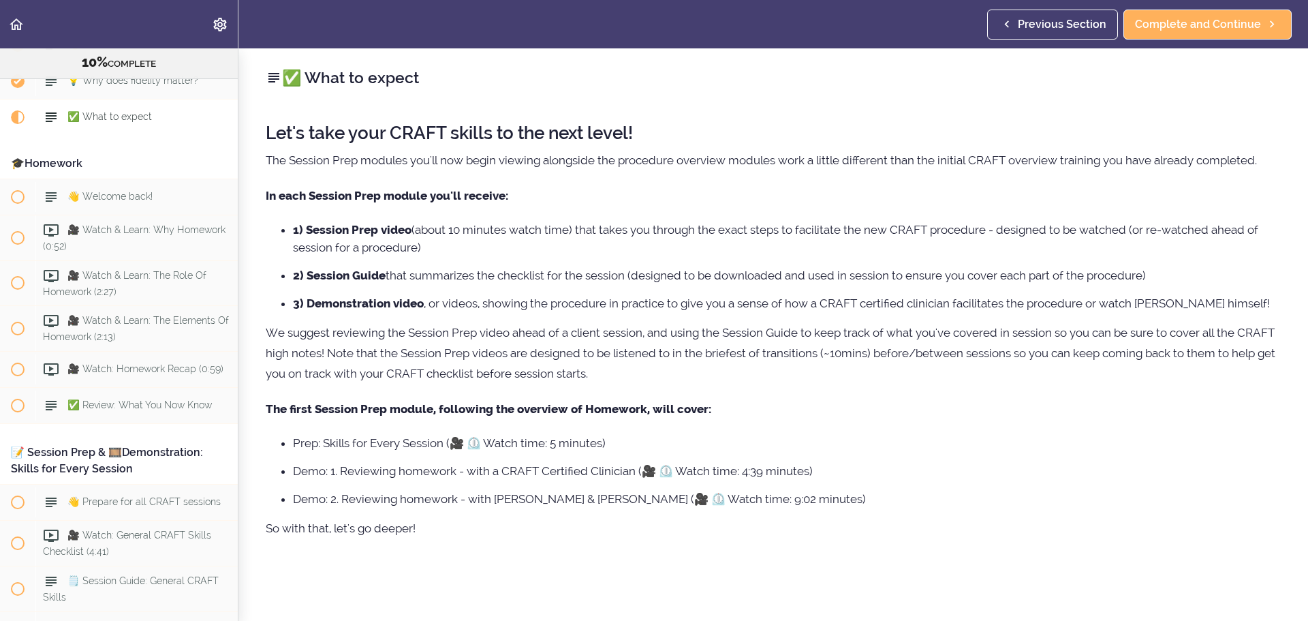
click at [418, 269] on li "2) Session Guide that summarizes the checklist for the session (designed to be …" at bounding box center [787, 275] width 988 height 18
click at [418, 270] on li "2) Session Guide that summarizes the checklist for the session (designed to be …" at bounding box center [787, 275] width 988 height 18
click at [419, 270] on li "2) Session Guide that summarizes the checklist for the session (designed to be …" at bounding box center [787, 275] width 988 height 18
click at [398, 312] on li "3) Demonstration video , or videos, showing the procedure in practice to give y…" at bounding box center [787, 303] width 988 height 18
click at [408, 347] on p "We suggest reviewing the Session Prep video ahead of a client session, and usin…" at bounding box center [773, 352] width 1015 height 61
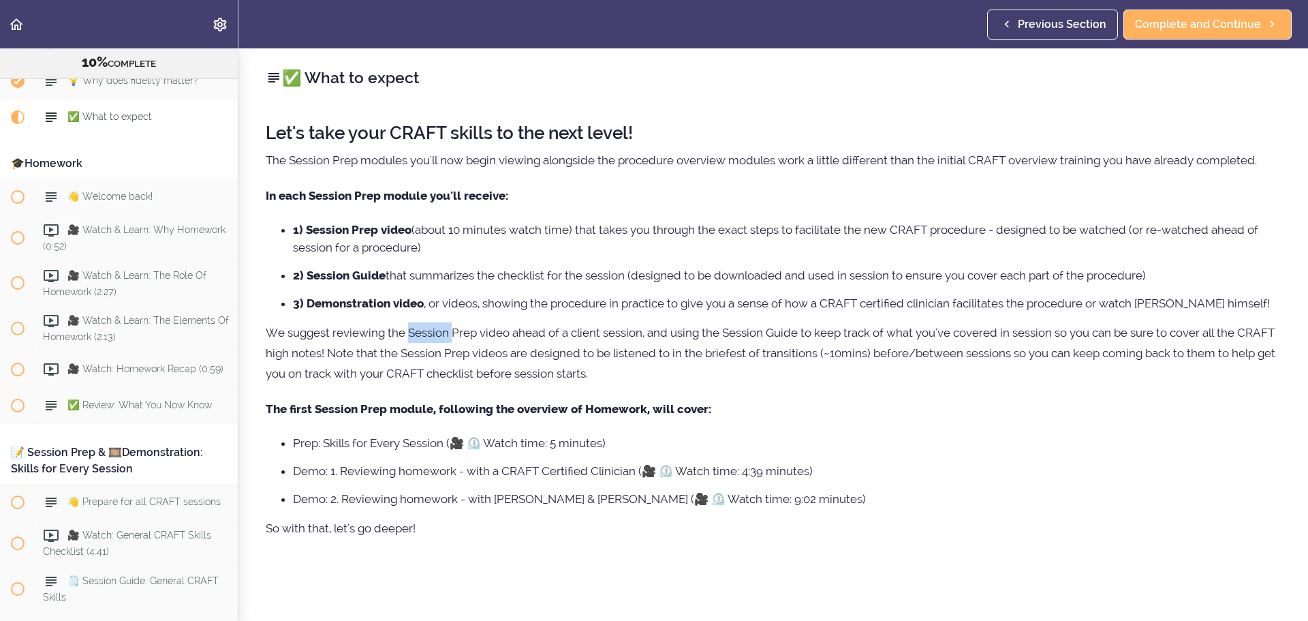
click at [408, 347] on p "We suggest reviewing the Session Prep video ahead of a client session, and usin…" at bounding box center [773, 352] width 1015 height 61
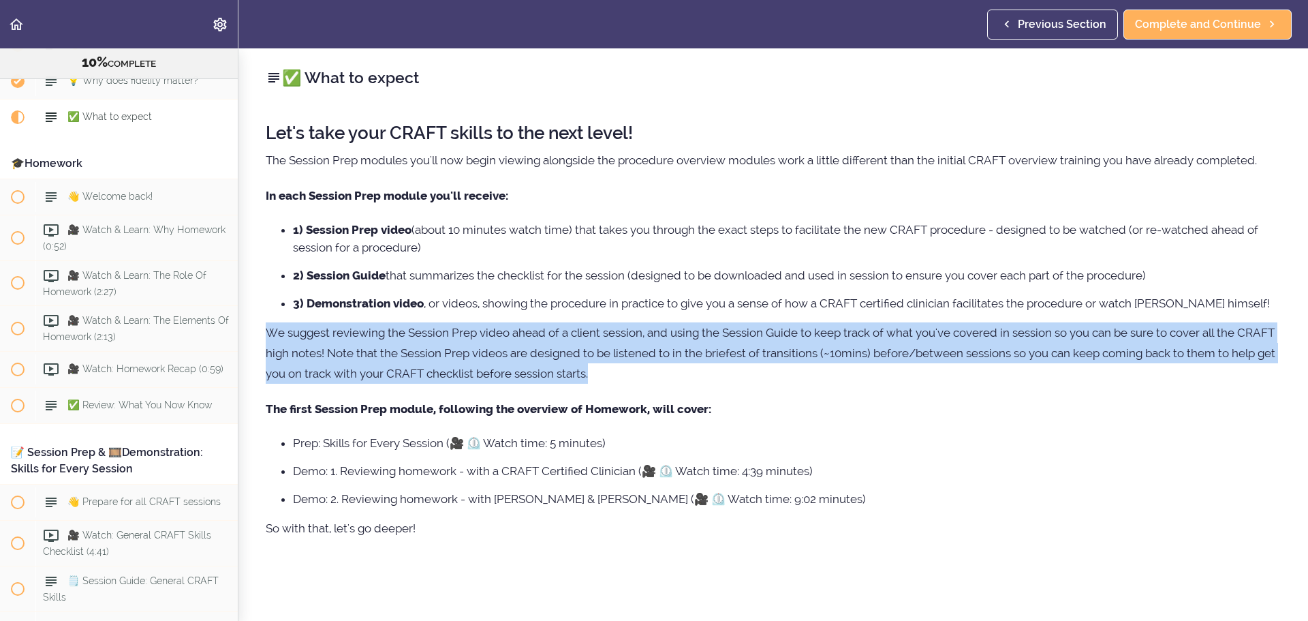
click at [408, 347] on p "We suggest reviewing the Session Prep video ahead of a client session, and usin…" at bounding box center [773, 352] width 1015 height 61
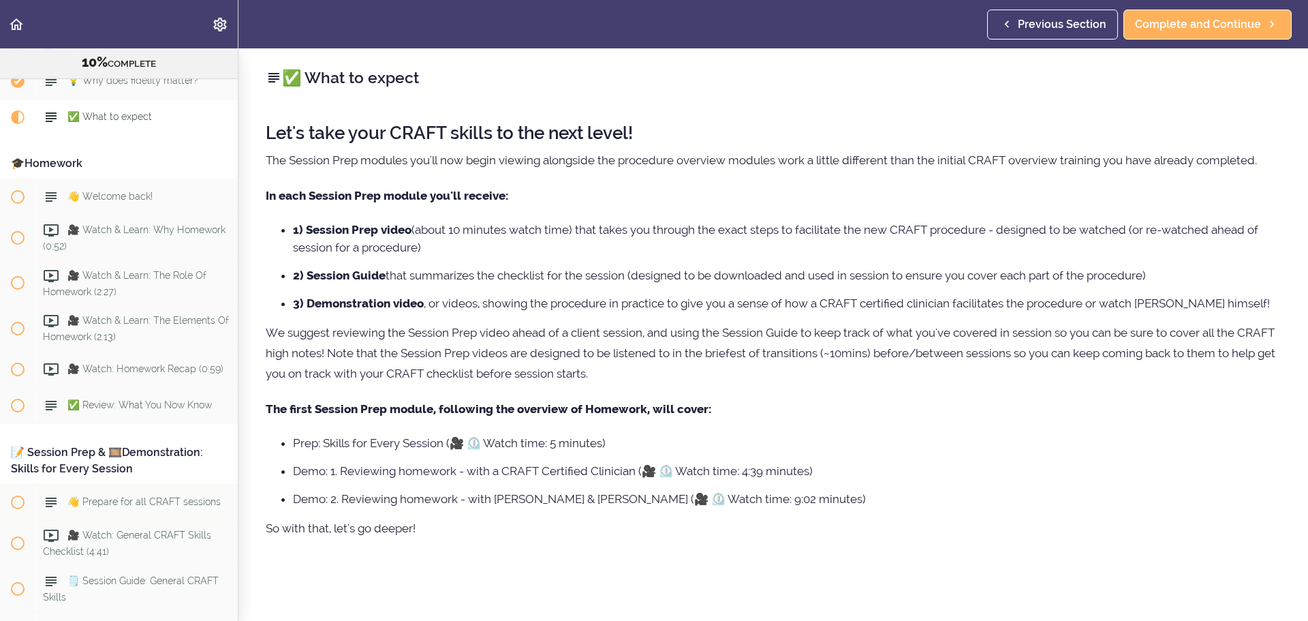
click at [419, 247] on li "1) Session Prep video (about 10 minutes watch time) that takes you through the …" at bounding box center [787, 238] width 988 height 35
click at [416, 233] on li "1) Session Prep video (about 10 minutes watch time) that takes you through the …" at bounding box center [787, 238] width 988 height 35
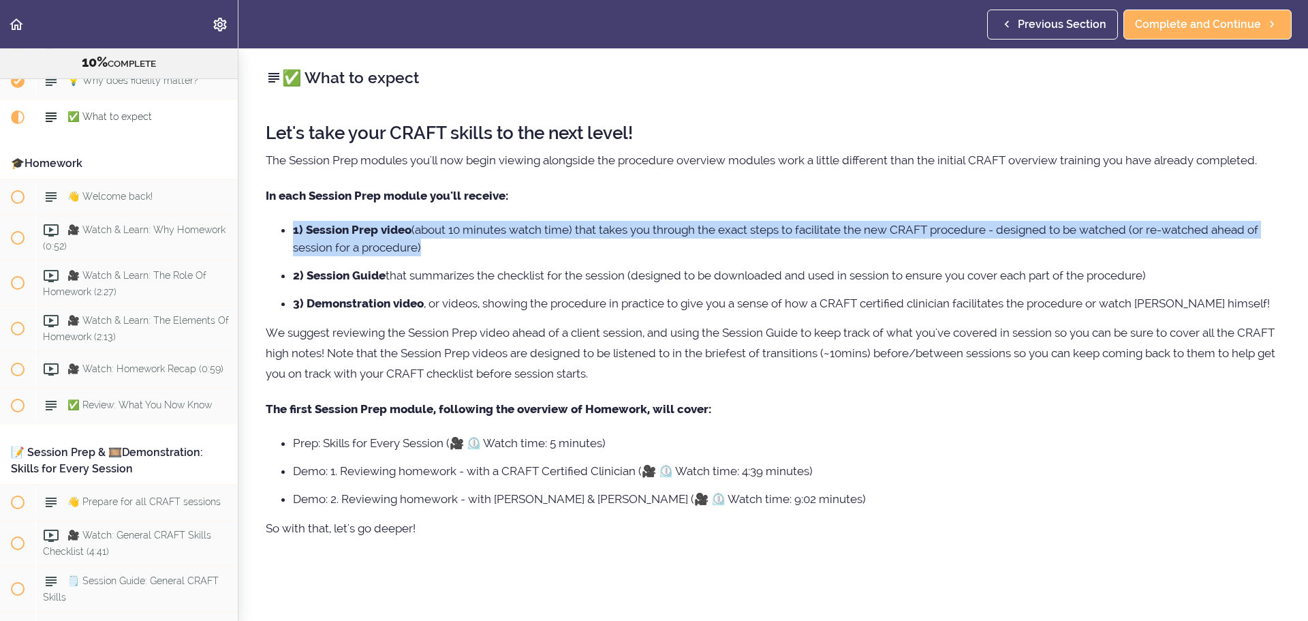
click at [416, 233] on li "1) Session Prep video (about 10 minutes watch time) that takes you through the …" at bounding box center [787, 238] width 988 height 35
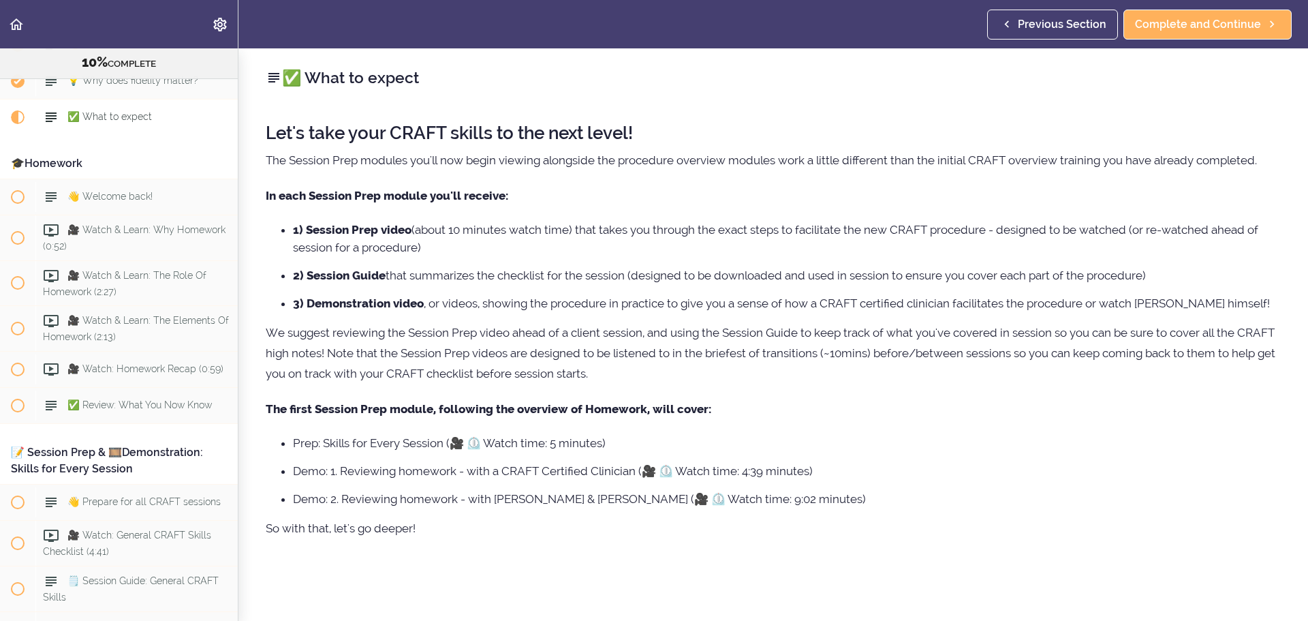
click at [1003, 228] on li "1) Session Prep video (about 10 minutes watch time) that takes you through the …" at bounding box center [787, 238] width 988 height 35
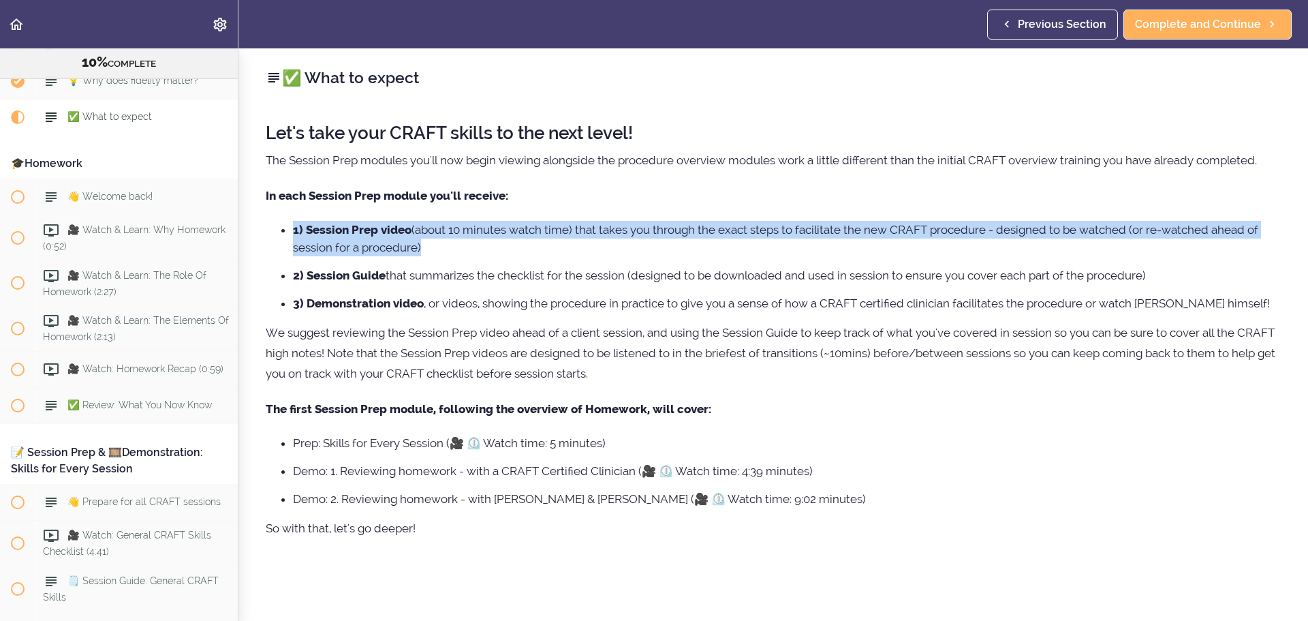
drag, startPoint x: 1003, startPoint y: 228, endPoint x: 990, endPoint y: 239, distance: 17.4
click at [1002, 230] on li "1) Session Prep video (about 10 minutes watch time) that takes you through the …" at bounding box center [787, 238] width 988 height 35
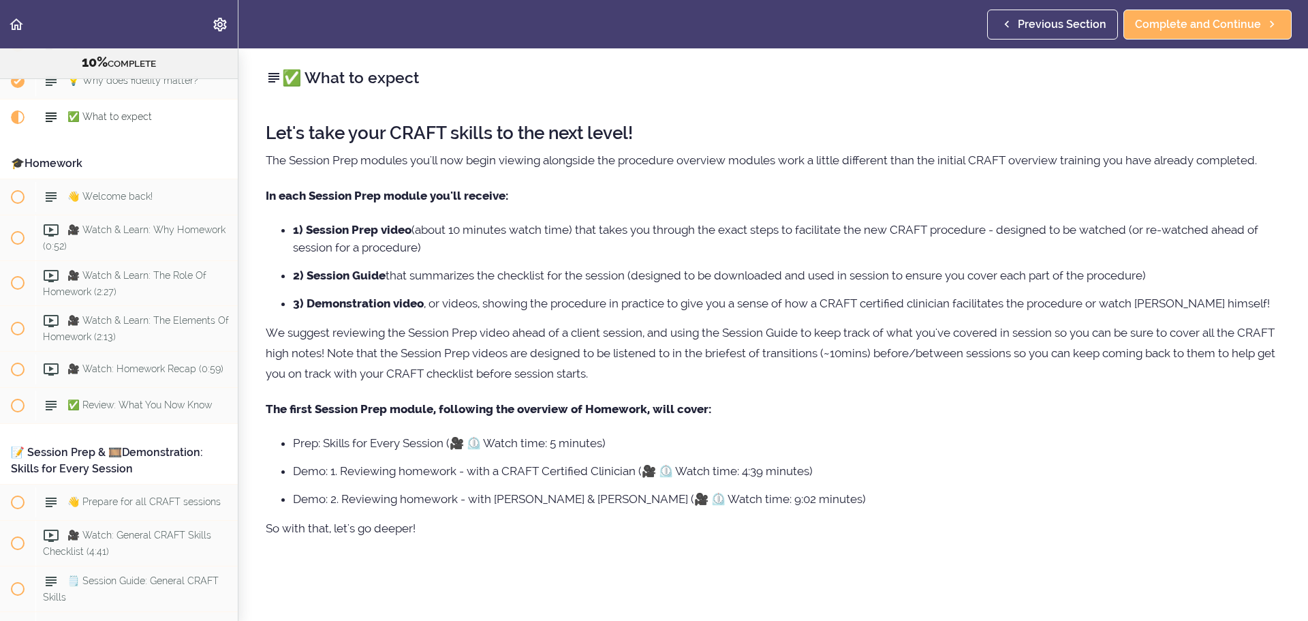
click at [492, 278] on li "2) Session Guide that summarizes the checklist for the session (designed to be …" at bounding box center [787, 275] width 988 height 18
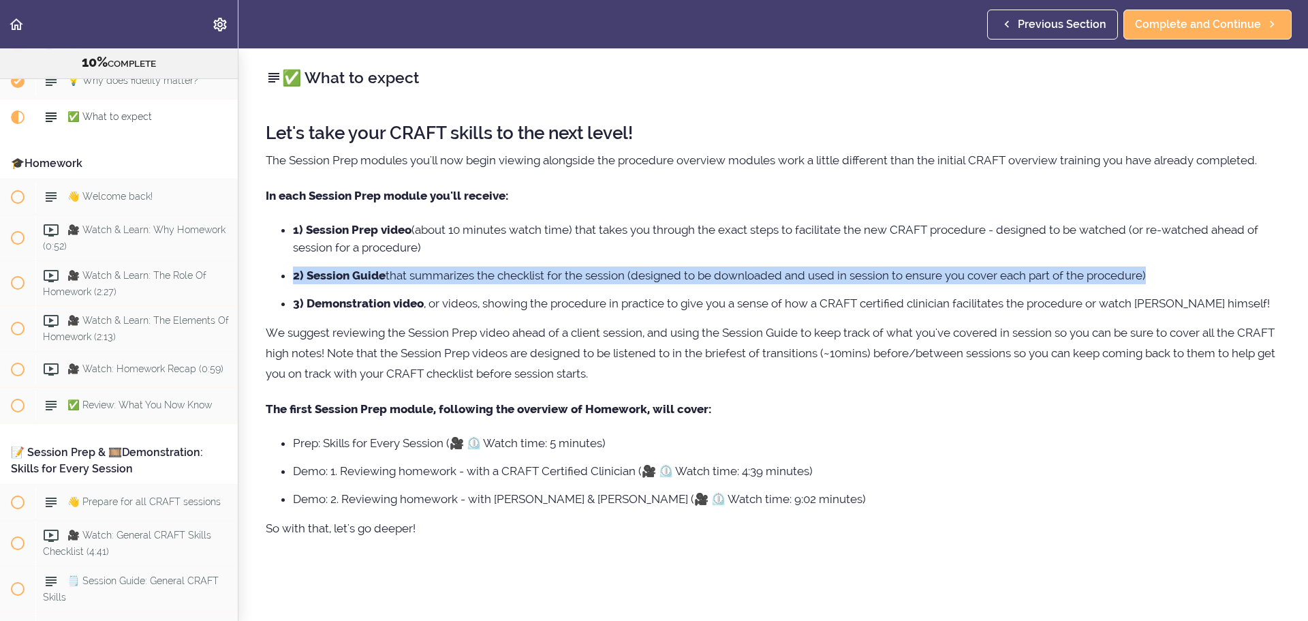
click at [492, 278] on li "2) Session Guide that summarizes the checklist for the session (designed to be …" at bounding box center [787, 275] width 988 height 18
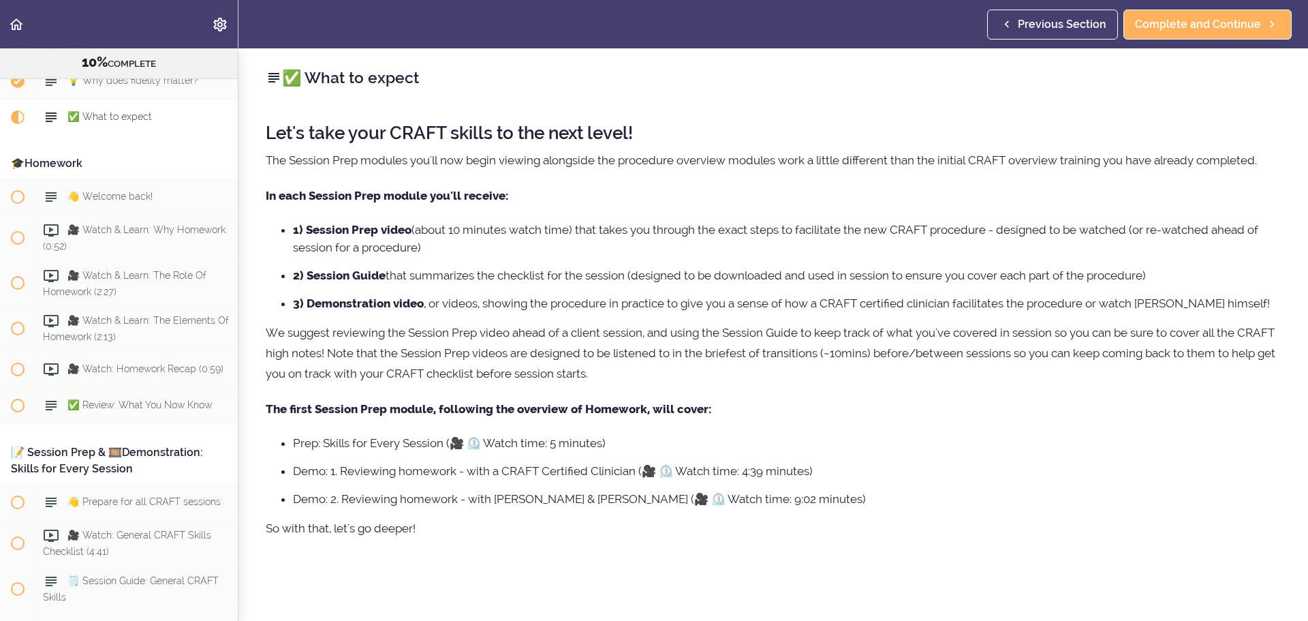
click at [497, 307] on li "3) Demonstration video , or videos, showing the procedure in practice to give y…" at bounding box center [787, 303] width 988 height 18
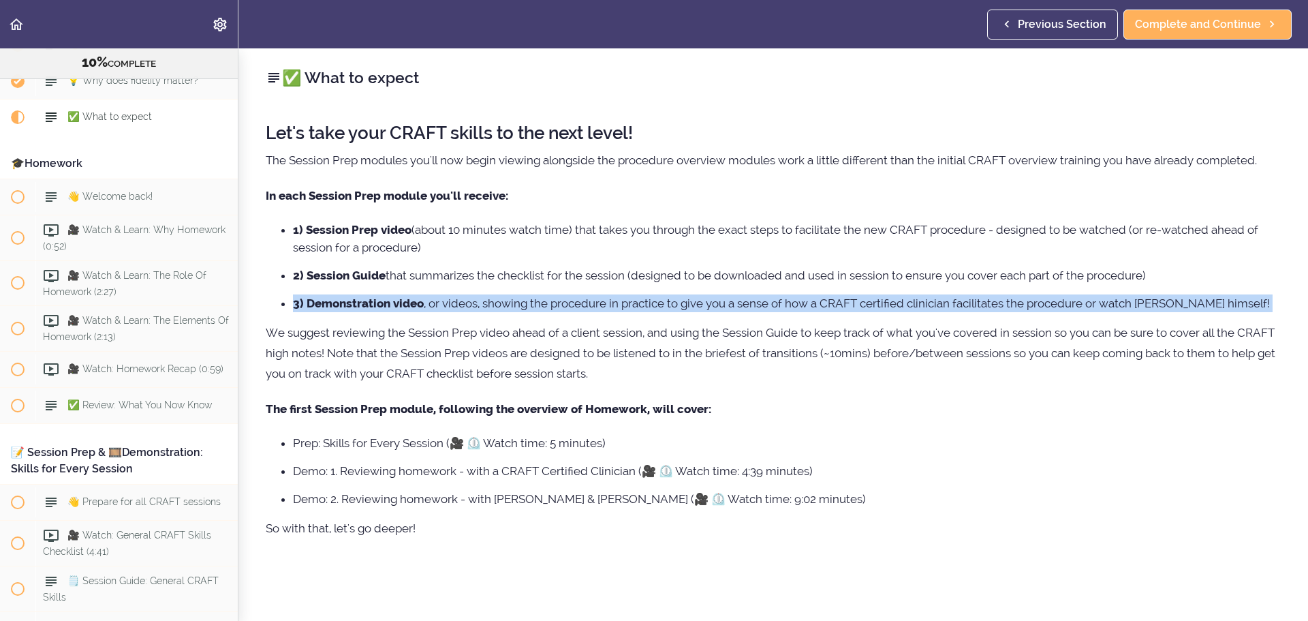
click at [497, 307] on li "3) Demonstration video , or videos, showing the procedure in practice to give y…" at bounding box center [787, 303] width 988 height 18
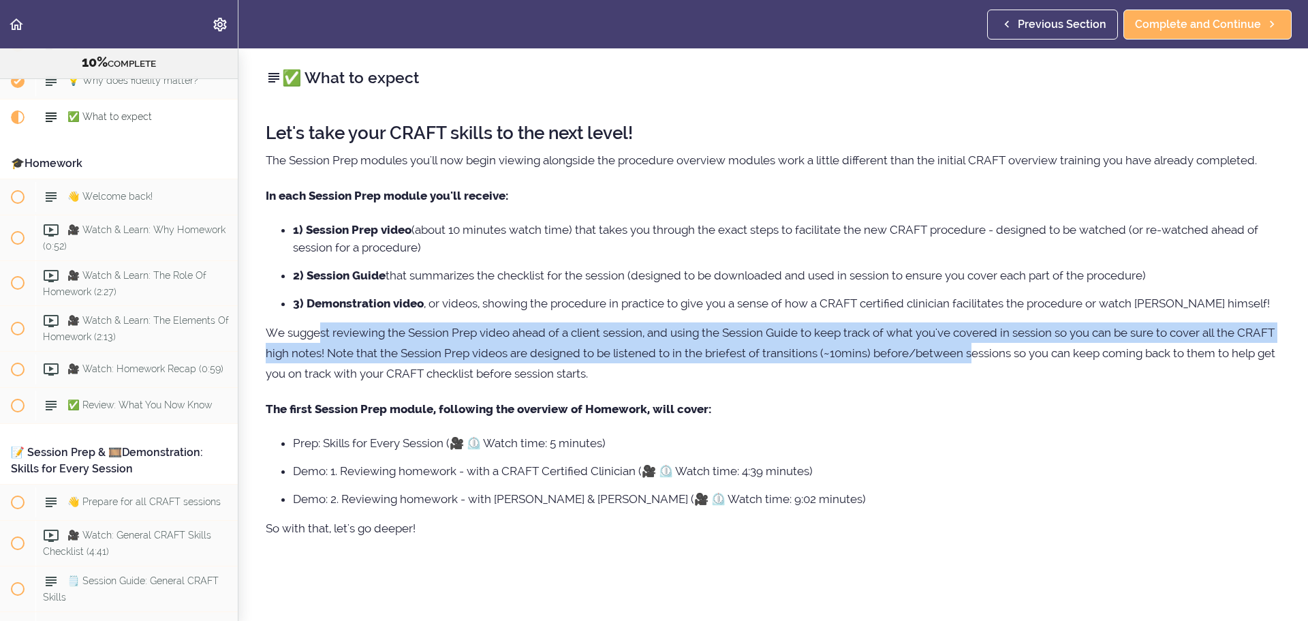
drag, startPoint x: 319, startPoint y: 343, endPoint x: 1009, endPoint y: 370, distance: 690.5
click at [1009, 370] on p "We suggest reviewing the Session Prep video ahead of a client session, and usin…" at bounding box center [773, 352] width 1015 height 61
click at [1005, 380] on p "We suggest reviewing the Session Prep video ahead of a client session, and usin…" at bounding box center [773, 352] width 1015 height 61
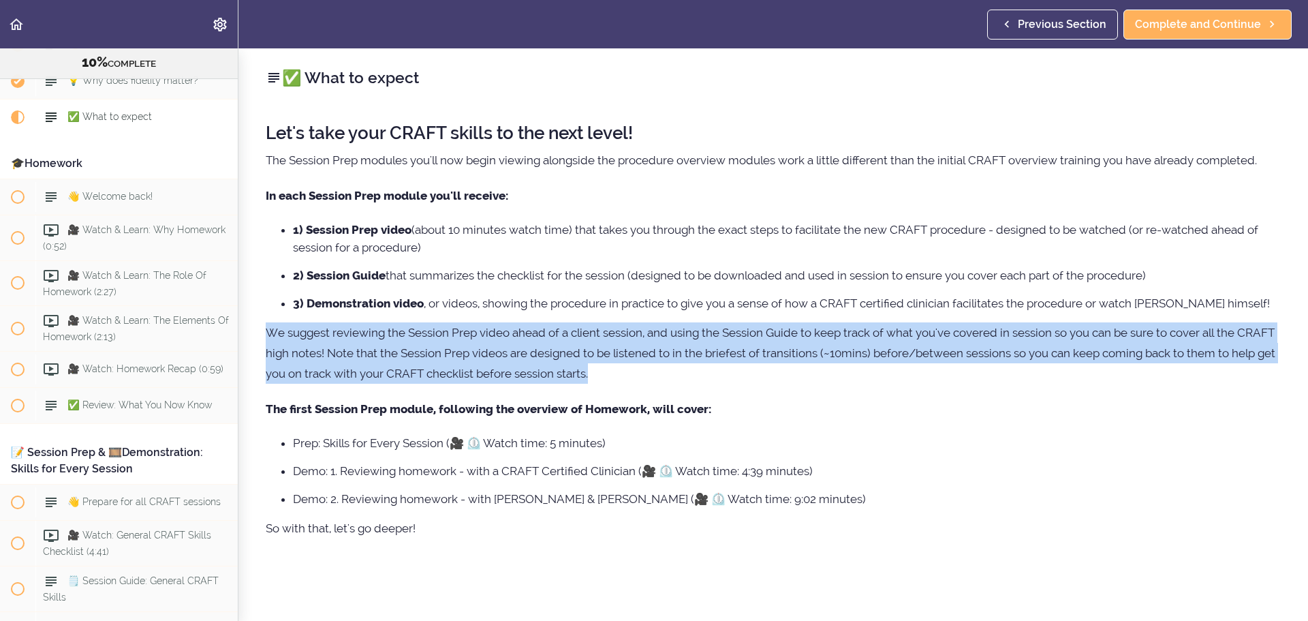
drag, startPoint x: 950, startPoint y: 396, endPoint x: 257, endPoint y: 358, distance: 693.1
click at [257, 358] on div "✅ What to expect Let's take your CRAFT skills to the next level! The Session Pr…" at bounding box center [772, 334] width 1069 height 572
click at [256, 358] on div "✅ What to expect Let's take your CRAFT skills to the next level! The Session Pr…" at bounding box center [772, 334] width 1069 height 572
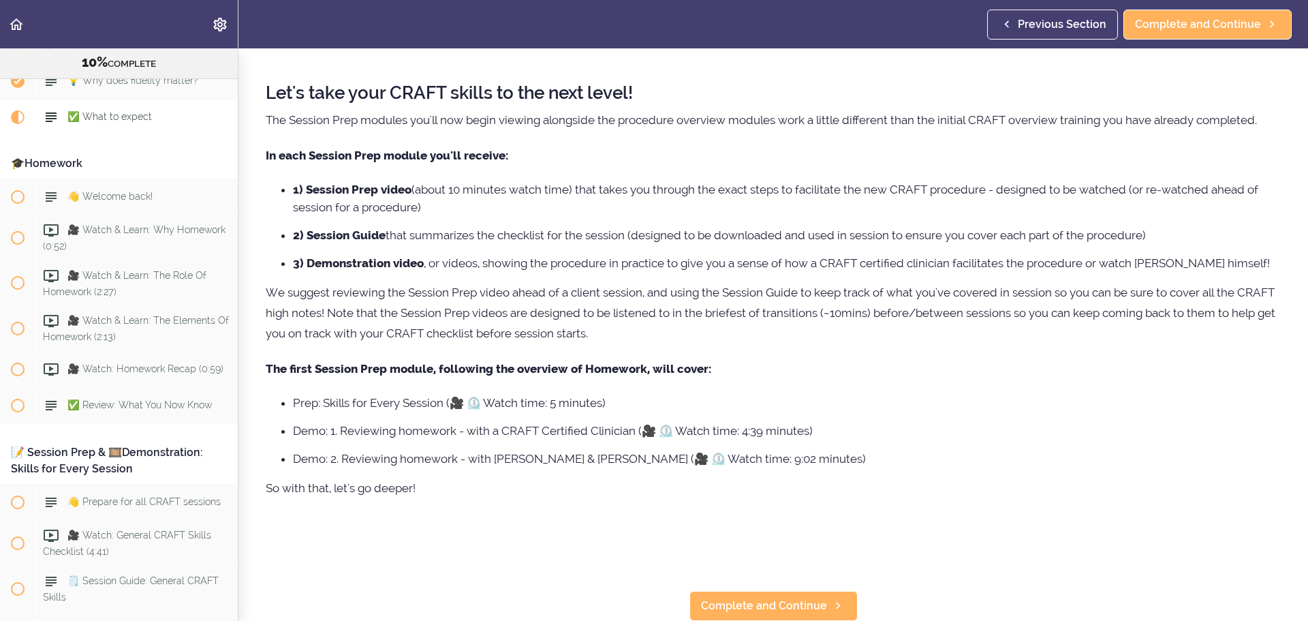
scroll to position [68, 0]
drag, startPoint x: 894, startPoint y: 604, endPoint x: 846, endPoint y: 603, distance: 47.7
click at [871, 602] on section "Online Program: CRAFT Training for Professionals 10% COMPLETE 📜Introduction to …" at bounding box center [654, 334] width 1308 height 572
click at [811, 599] on span "Complete and Continue" at bounding box center [764, 605] width 126 height 16
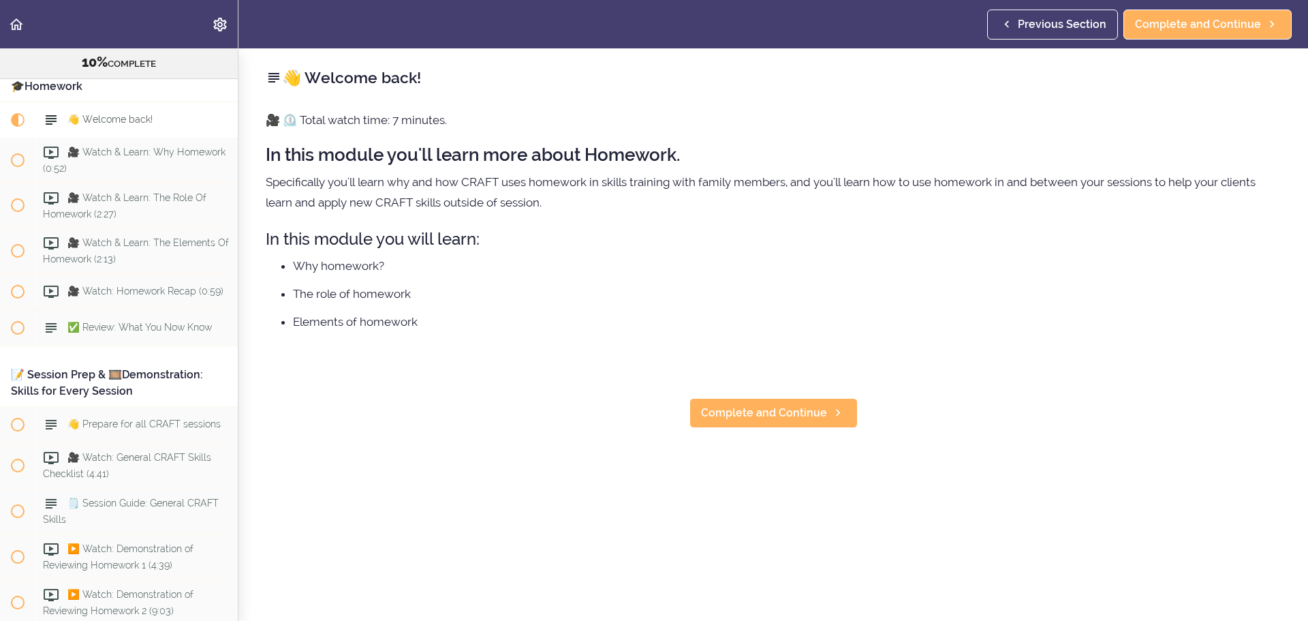
scroll to position [1086, 0]
click at [395, 182] on p "Specifically you'll learn why and how CRAFT uses homework in skills training wi…" at bounding box center [773, 192] width 1015 height 41
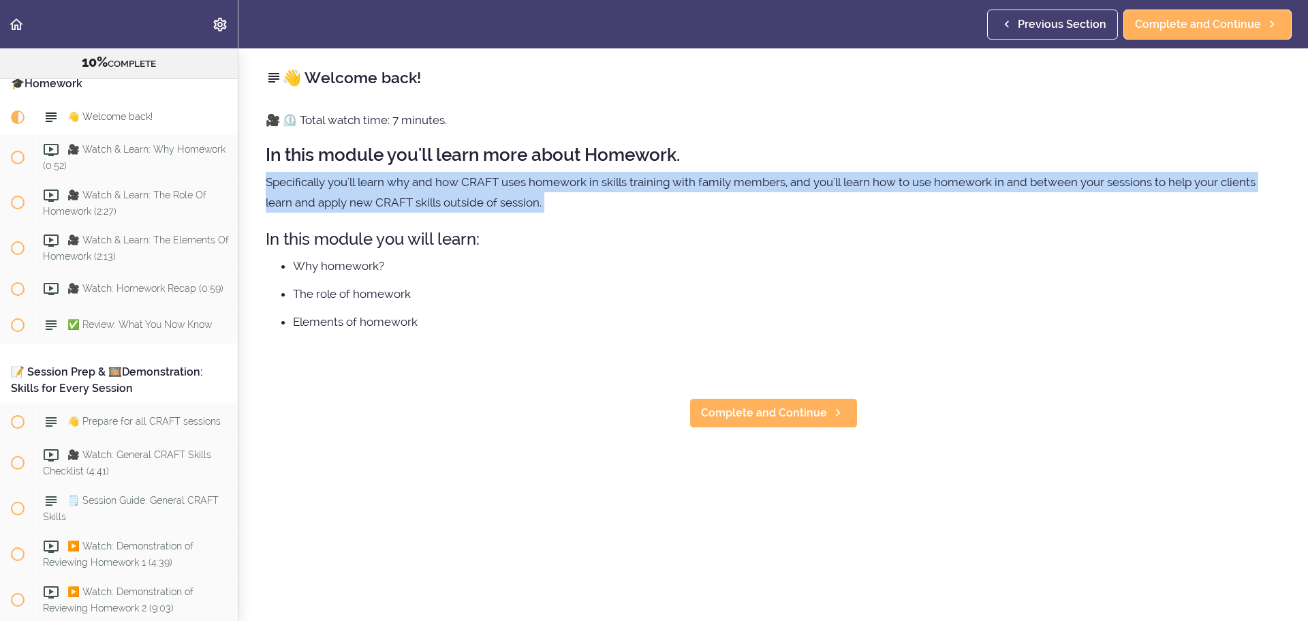
click at [395, 182] on p "Specifically you'll learn why and how CRAFT uses homework in skills training wi…" at bounding box center [773, 192] width 1015 height 41
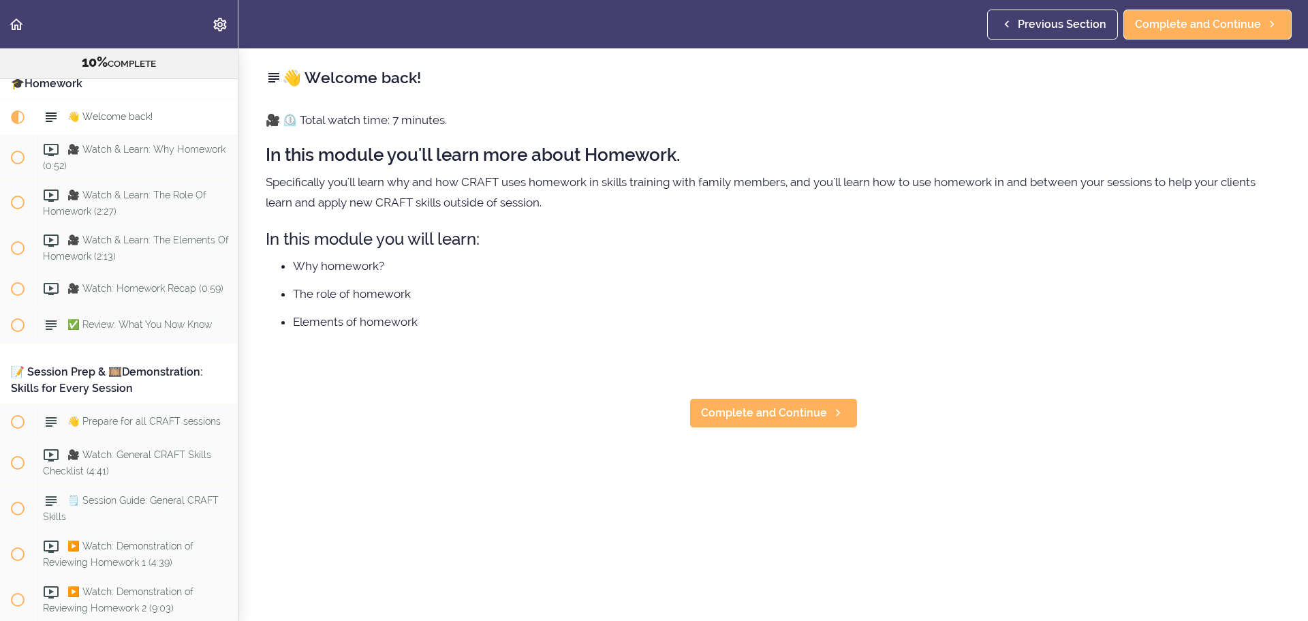
click at [720, 238] on h3 "In this module you will learn:" at bounding box center [773, 239] width 1015 height 22
click at [772, 413] on span "Complete and Continue" at bounding box center [764, 413] width 126 height 16
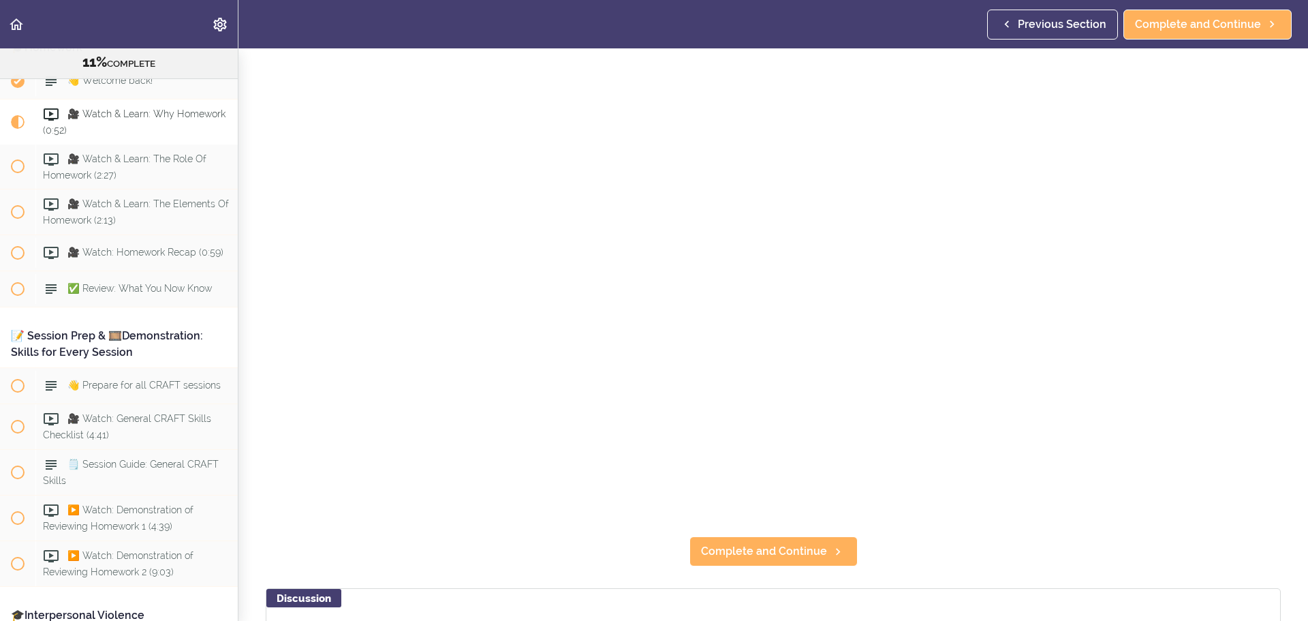
scroll to position [182, 0]
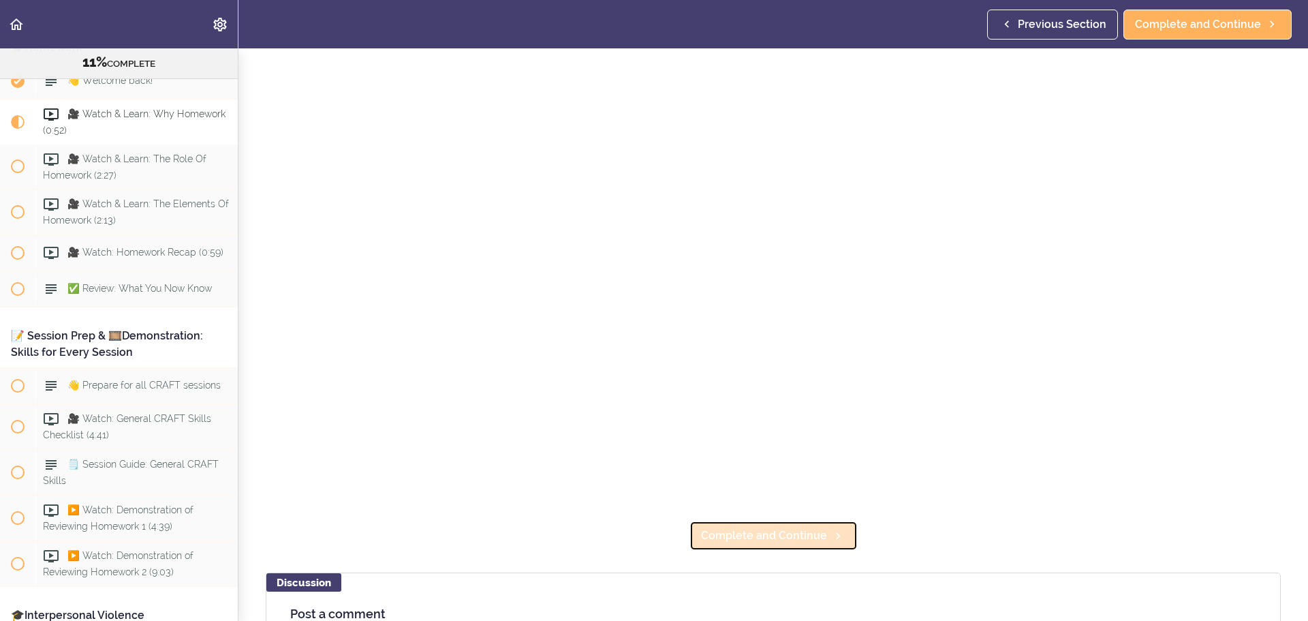
click at [827, 539] on link "Complete and Continue" at bounding box center [773, 535] width 168 height 30
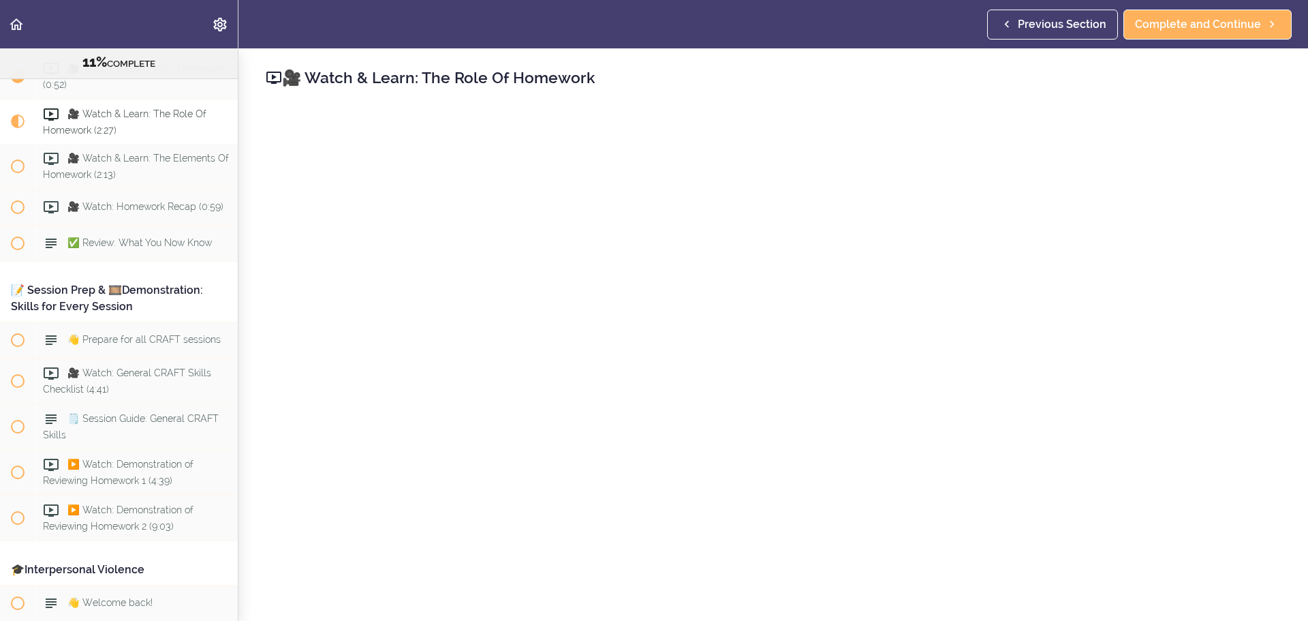
scroll to position [363, 0]
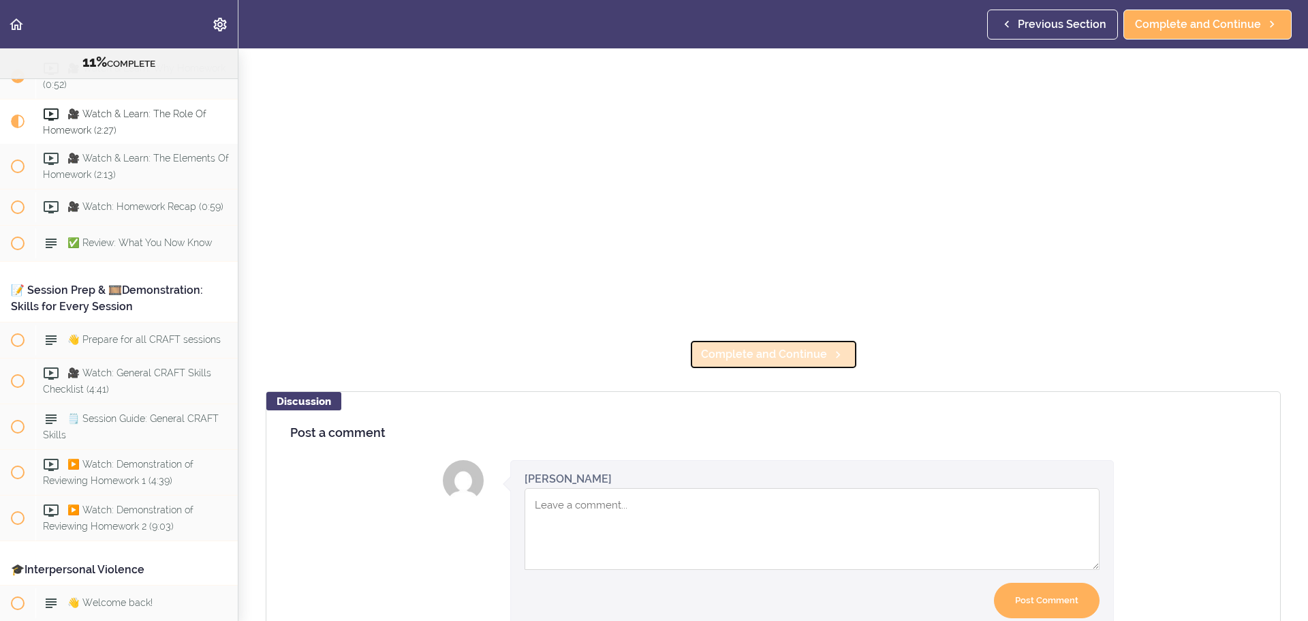
click at [819, 356] on span "Complete and Continue" at bounding box center [764, 354] width 126 height 16
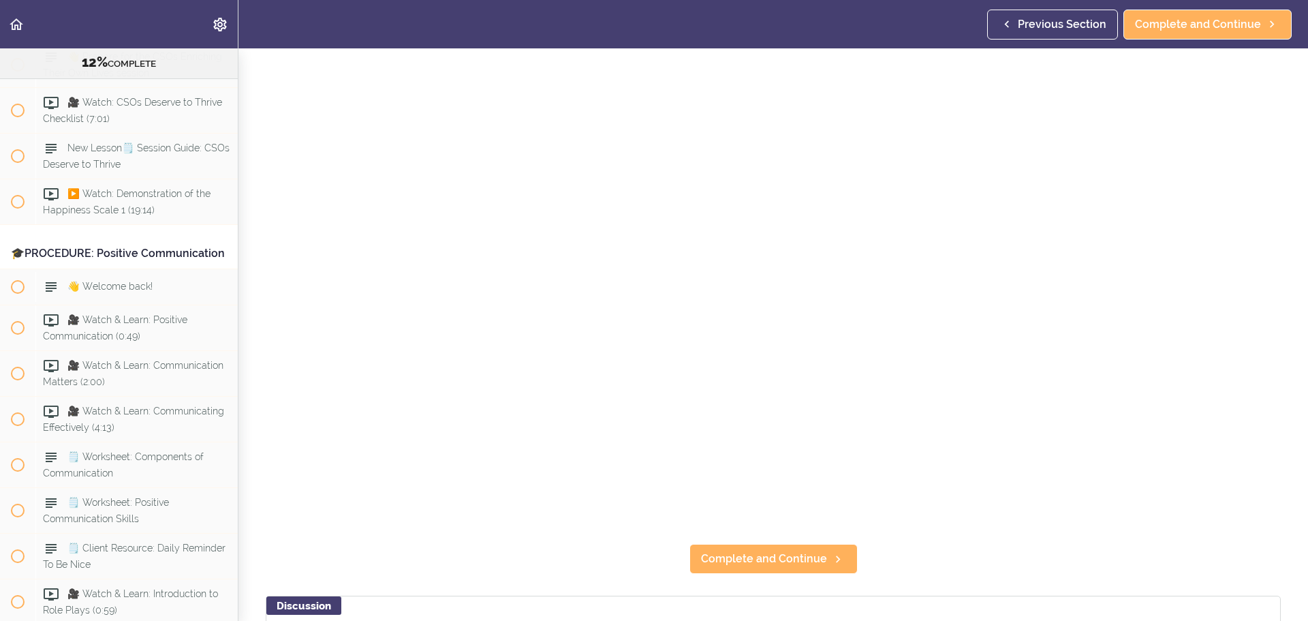
scroll to position [182, 0]
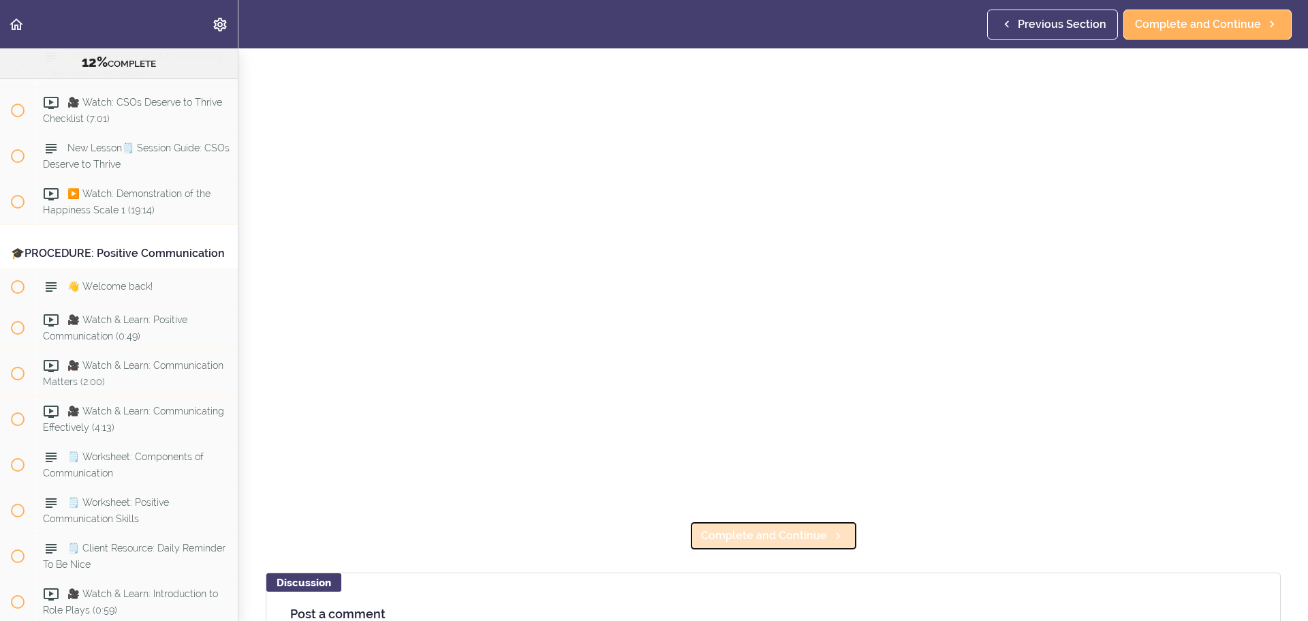
click at [747, 527] on span "Complete and Continue" at bounding box center [764, 535] width 126 height 16
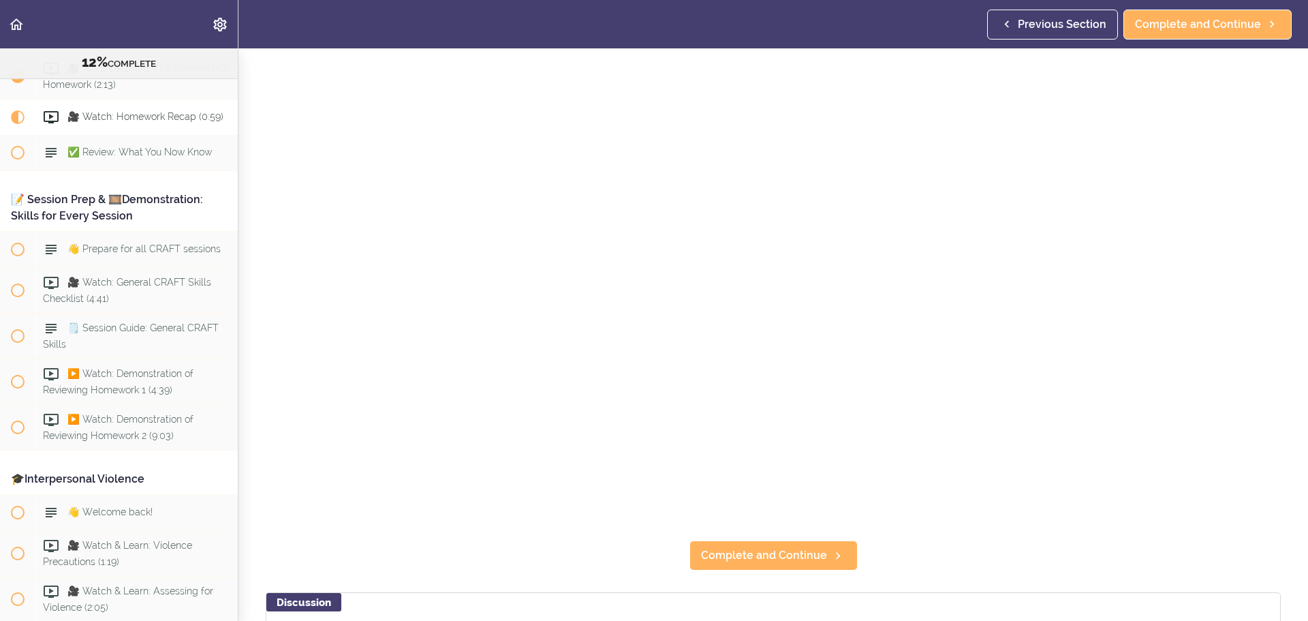
scroll to position [181, 0]
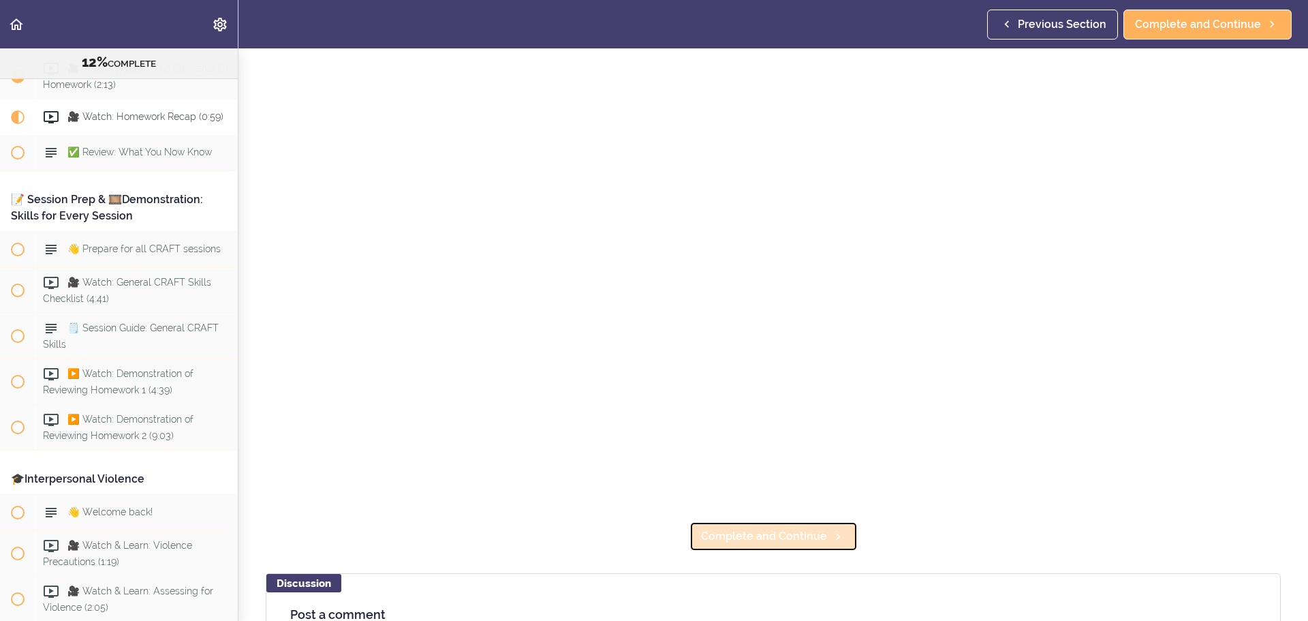
click at [799, 531] on span "Complete and Continue" at bounding box center [764, 536] width 126 height 16
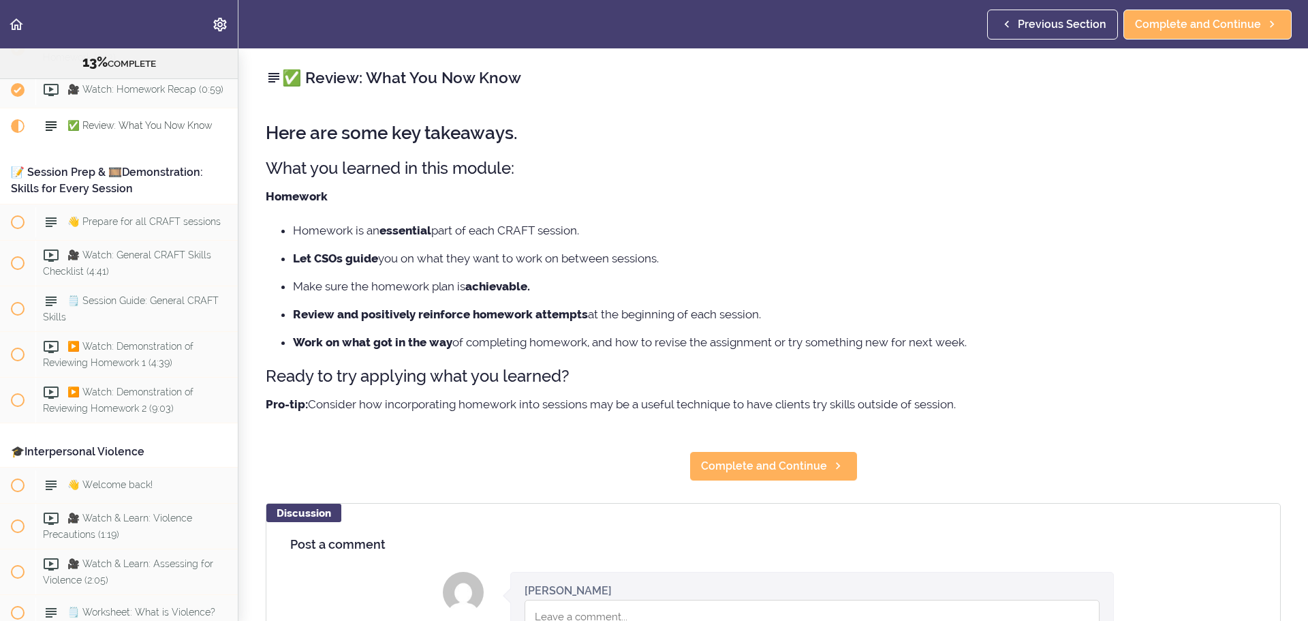
scroll to position [1304, 0]
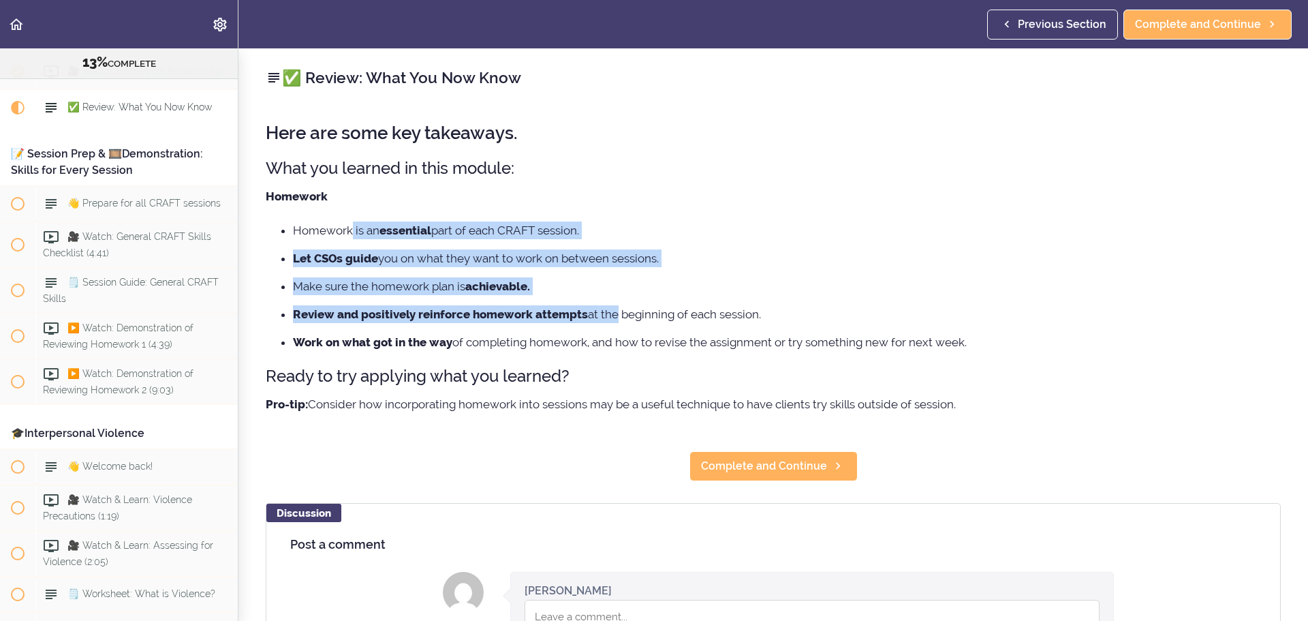
drag, startPoint x: 353, startPoint y: 234, endPoint x: 623, endPoint y: 300, distance: 277.9
click at [619, 300] on ul "Homework is an essential part of each CRAFT session. Let CSOs guide you on what…" at bounding box center [773, 285] width 1015 height 129
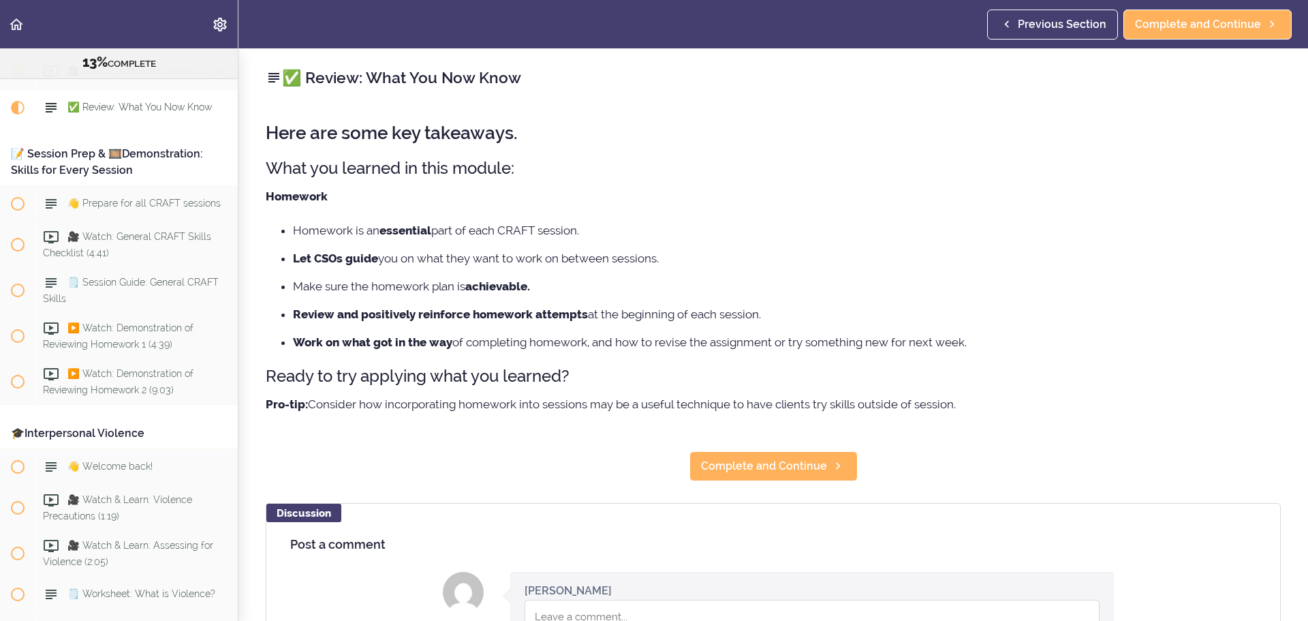
click at [628, 305] on li "Review and positively reinforce homework attempts at the beginning of each sess…" at bounding box center [787, 314] width 988 height 18
drag, startPoint x: 724, startPoint y: 334, endPoint x: 437, endPoint y: 343, distance: 287.6
click at [437, 343] on li "Work on what got in the way of completing homework, and how to revise the assig…" at bounding box center [787, 342] width 988 height 18
click at [1004, 353] on div "Here are some key takeaways. What you learned in this module: Homework Homework…" at bounding box center [773, 269] width 1015 height 319
click at [767, 466] on span "Complete and Continue" at bounding box center [764, 466] width 126 height 16
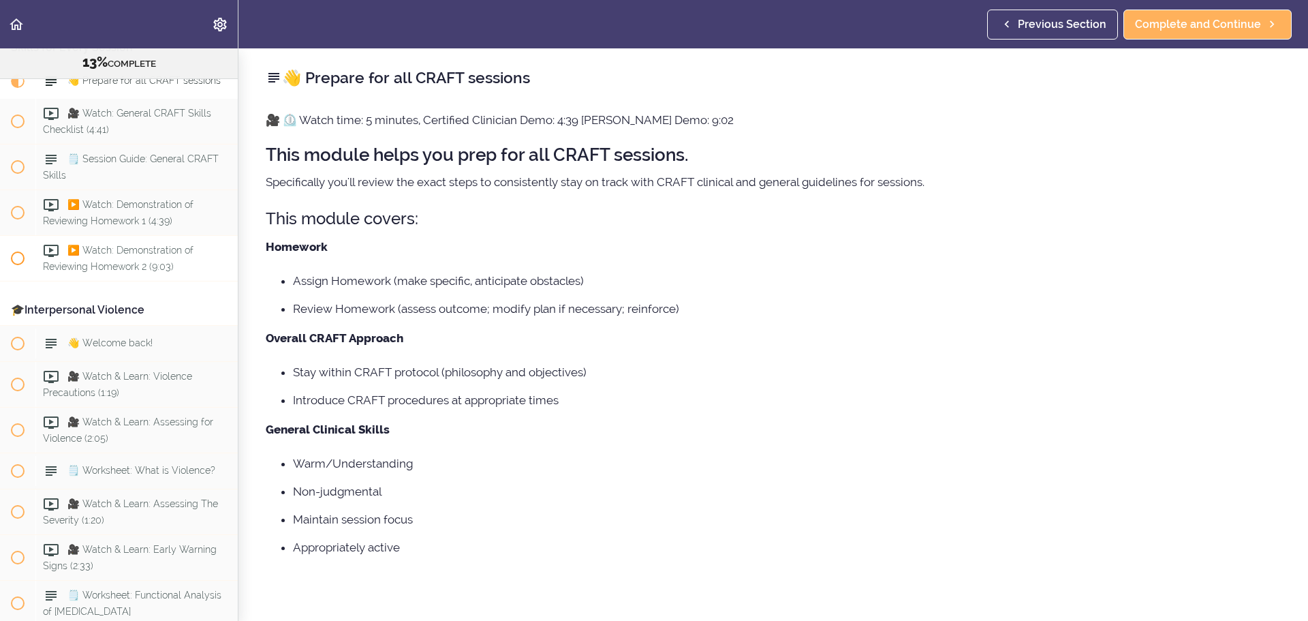
scroll to position [1453, 0]
